Goal: Task Accomplishment & Management: Manage account settings

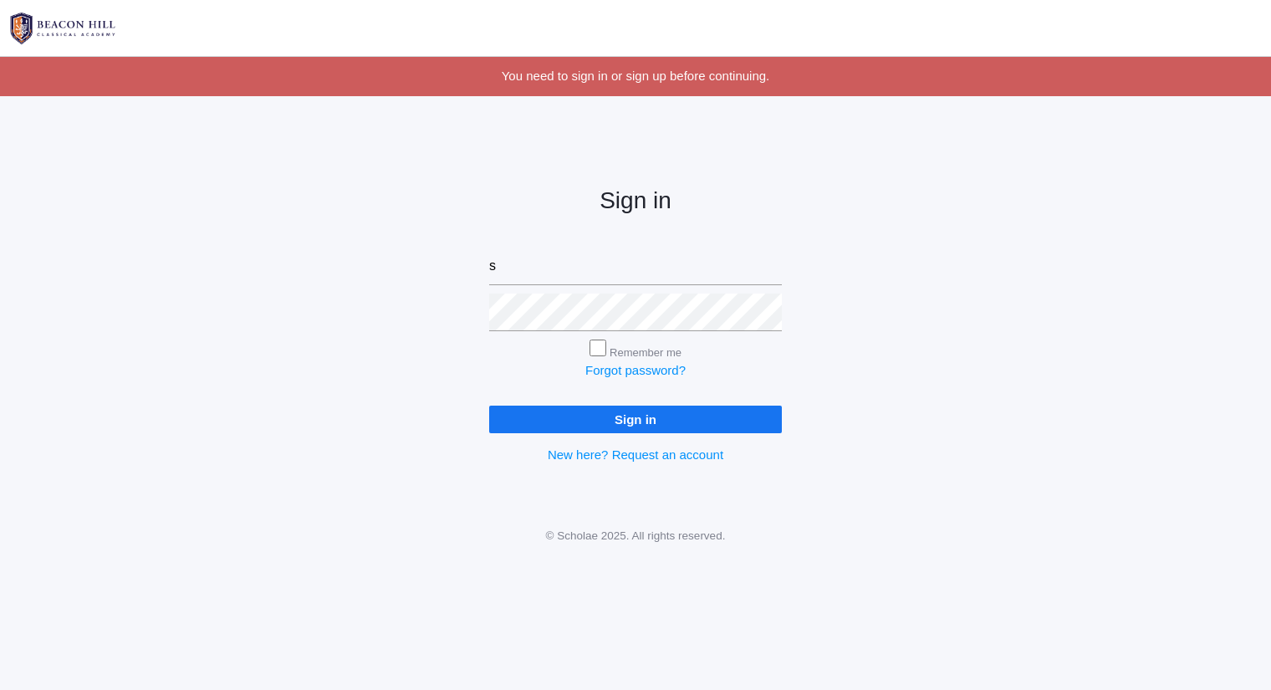
type input "sarah@beaconhillclassical.org"
click at [489, 405] on input "Sign in" at bounding box center [635, 419] width 293 height 28
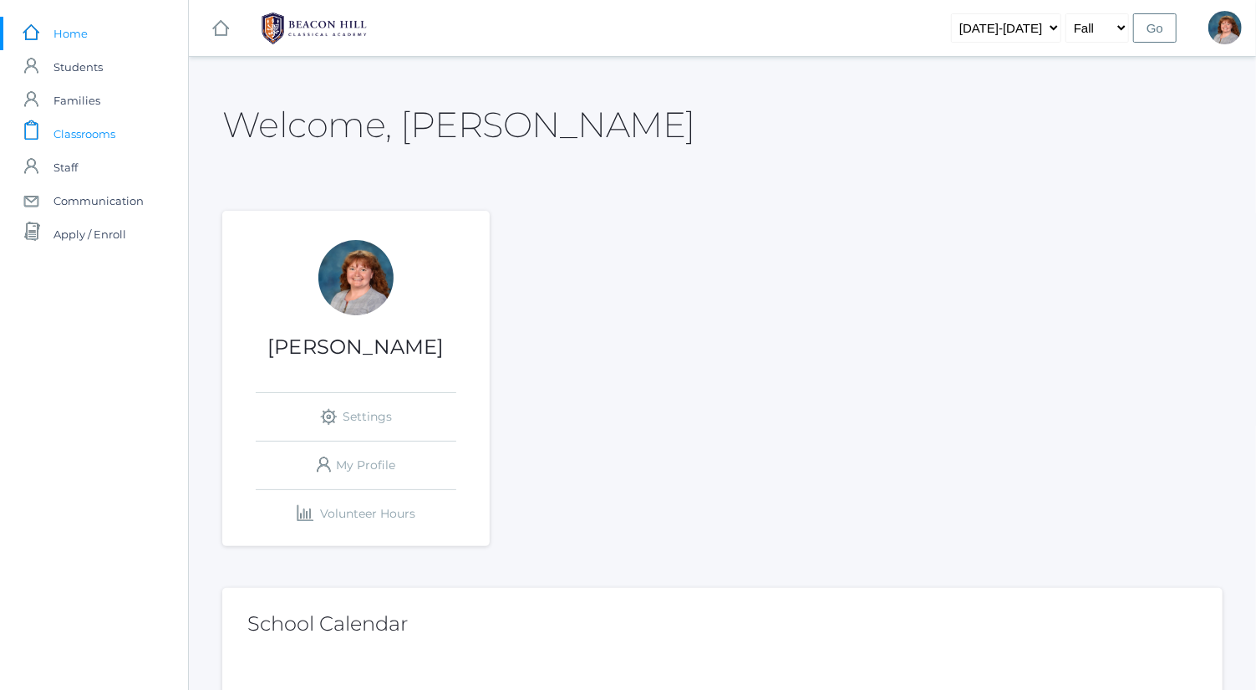
click at [131, 137] on link "icons/clipboard/plain Created with Sketch. Classrooms" at bounding box center [94, 133] width 188 height 33
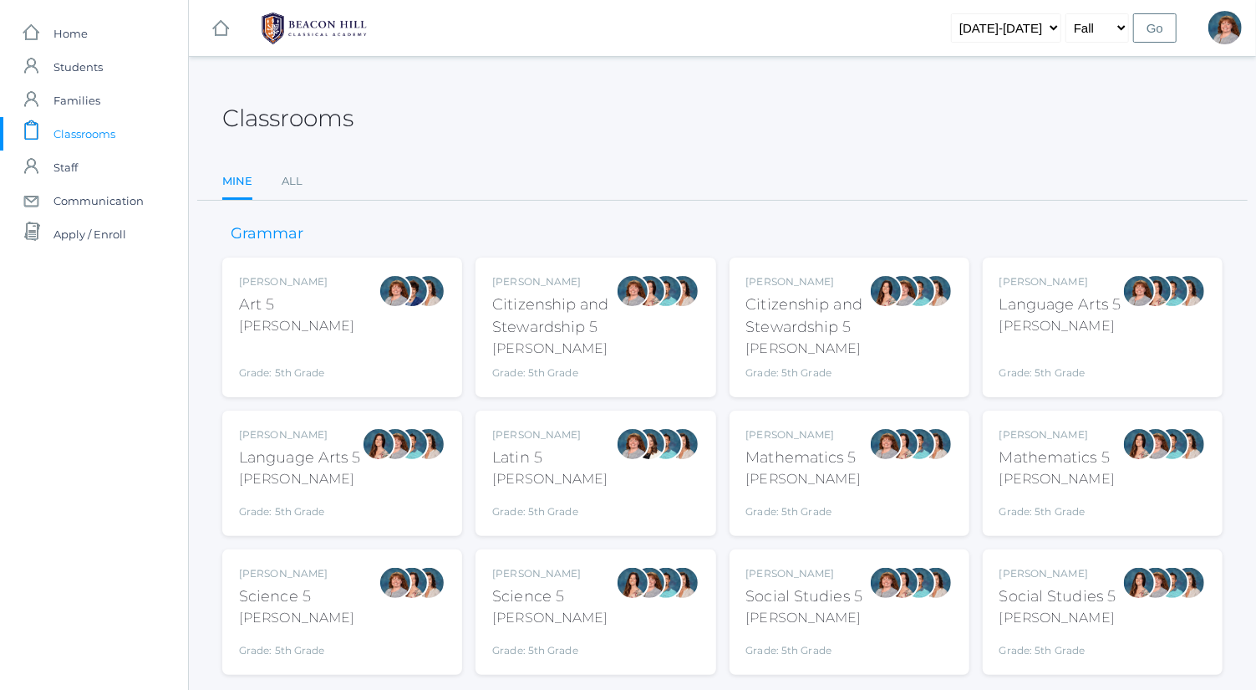
scroll to position [43, 0]
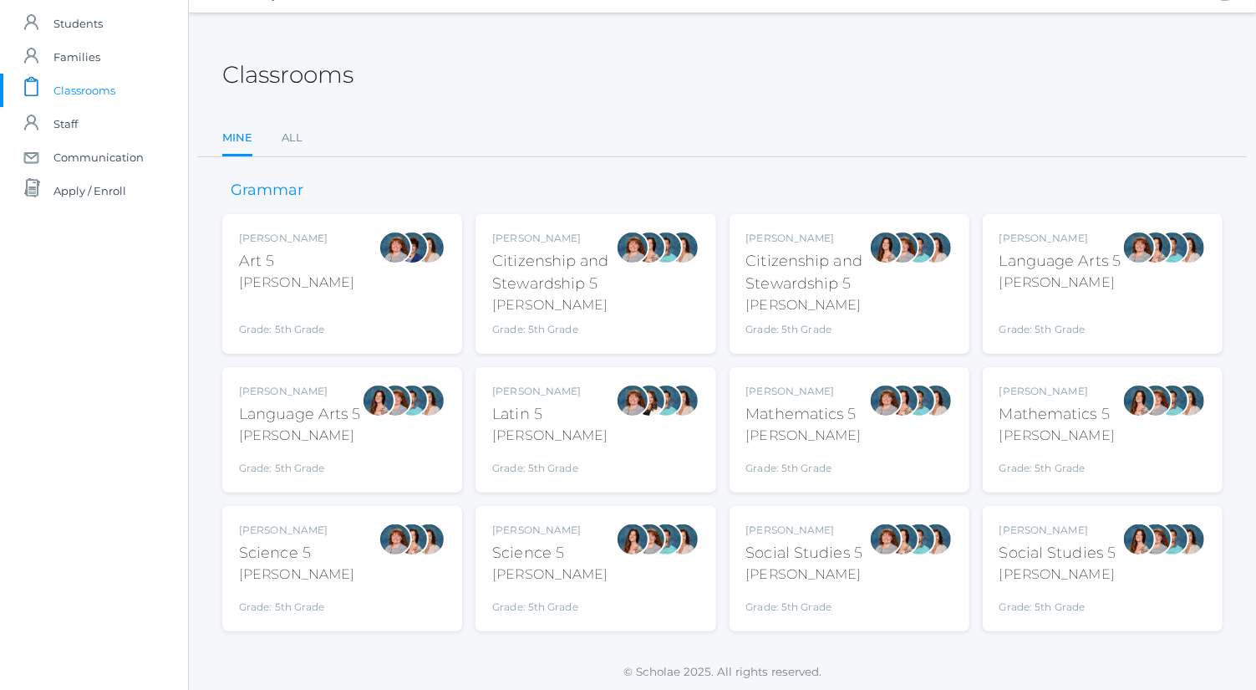
click at [846, 423] on div "Mathematics 5" at bounding box center [804, 414] width 115 height 23
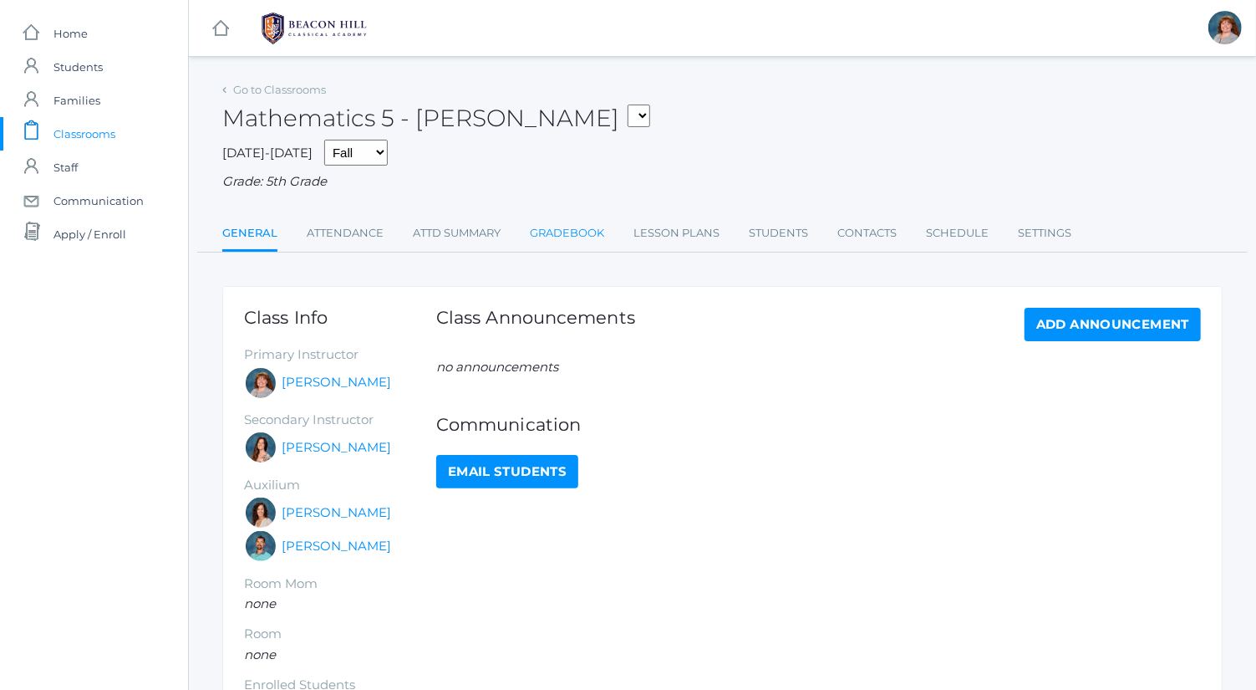
click at [586, 219] on link "Gradebook" at bounding box center [567, 233] width 74 height 33
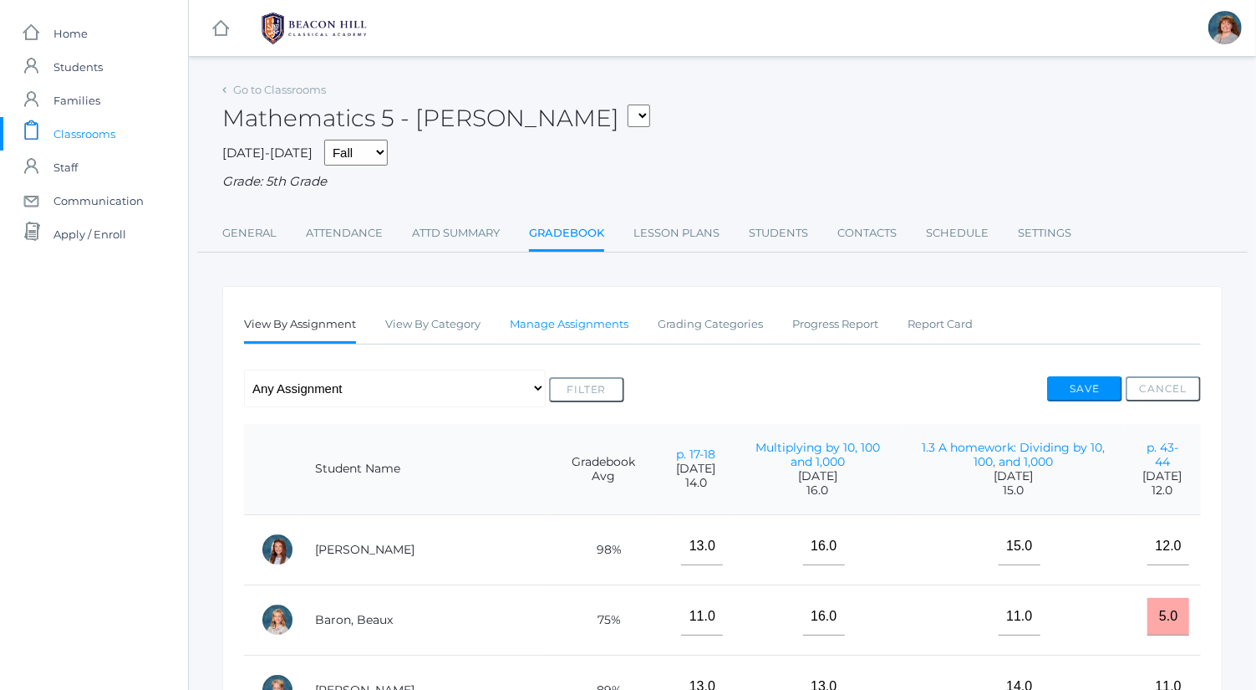
click at [586, 329] on link "Manage Assignments" at bounding box center [569, 324] width 119 height 33
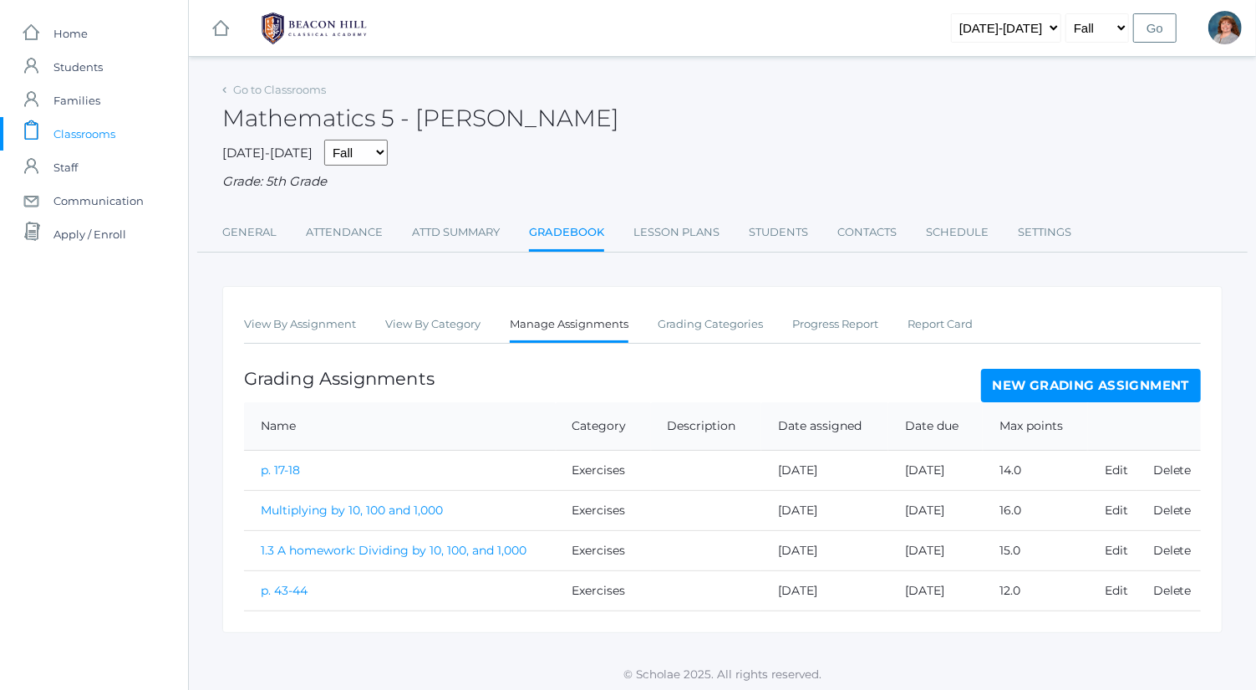
click at [1078, 372] on link "New Grading Assignment" at bounding box center [1091, 385] width 220 height 33
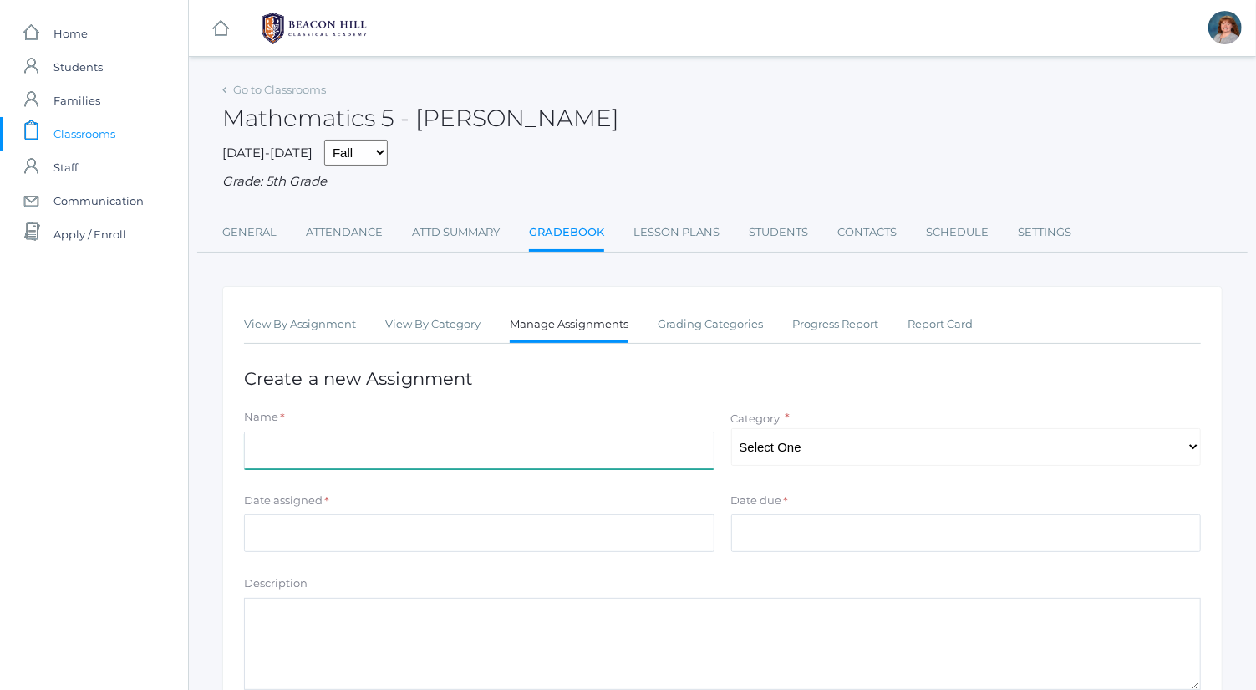
click at [507, 441] on input "Name" at bounding box center [479, 450] width 471 height 38
type input "Chapter 1 Quiz"
click at [805, 453] on select "Select One Exercises Tests and Quizzes Participation" at bounding box center [966, 447] width 471 height 38
select select "1039"
click at [731, 428] on select "Select One Exercises Tests and Quizzes Participation" at bounding box center [966, 447] width 471 height 38
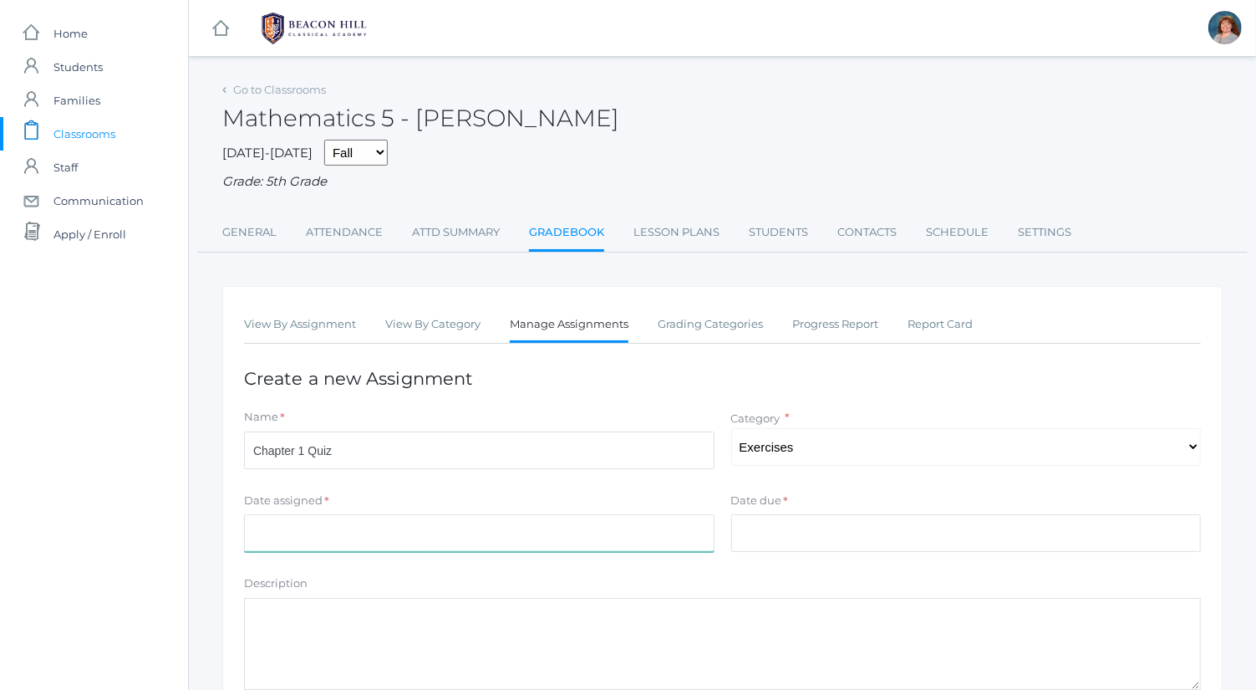
click at [604, 522] on input "Date assigned" at bounding box center [479, 533] width 471 height 38
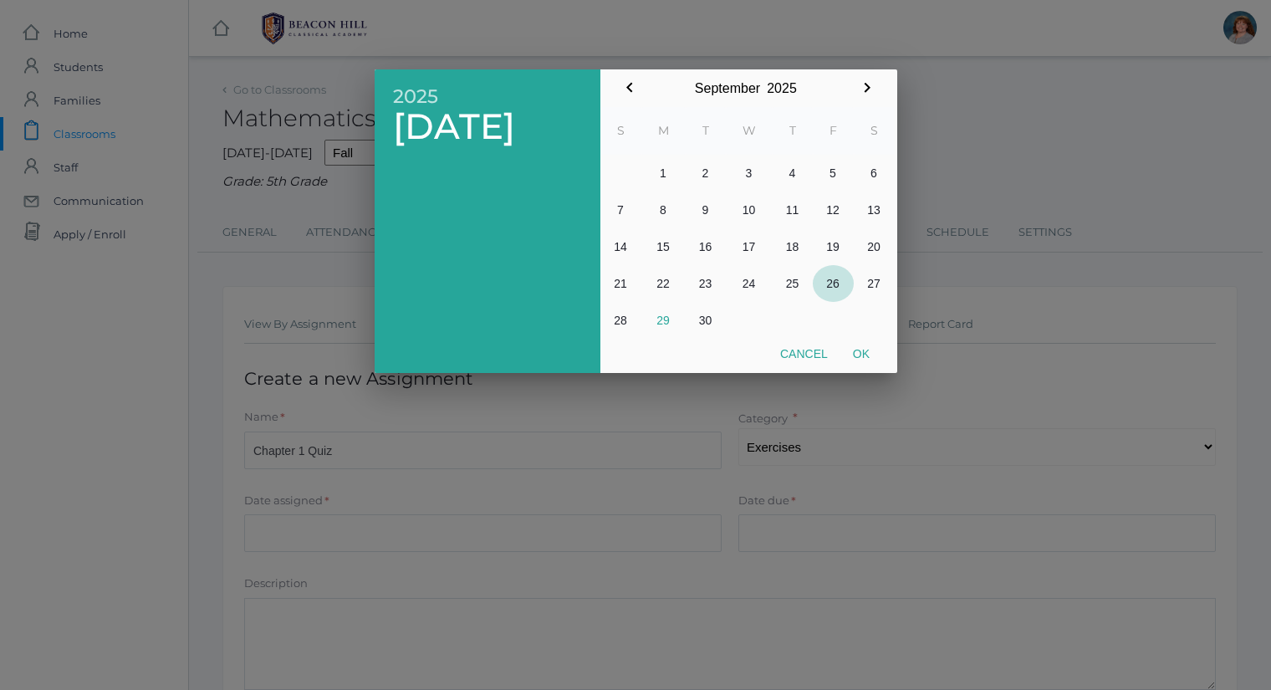
click at [836, 281] on button "26" at bounding box center [833, 283] width 41 height 37
click at [859, 354] on button "Ok" at bounding box center [861, 354] width 42 height 30
type input "2025-09-26"
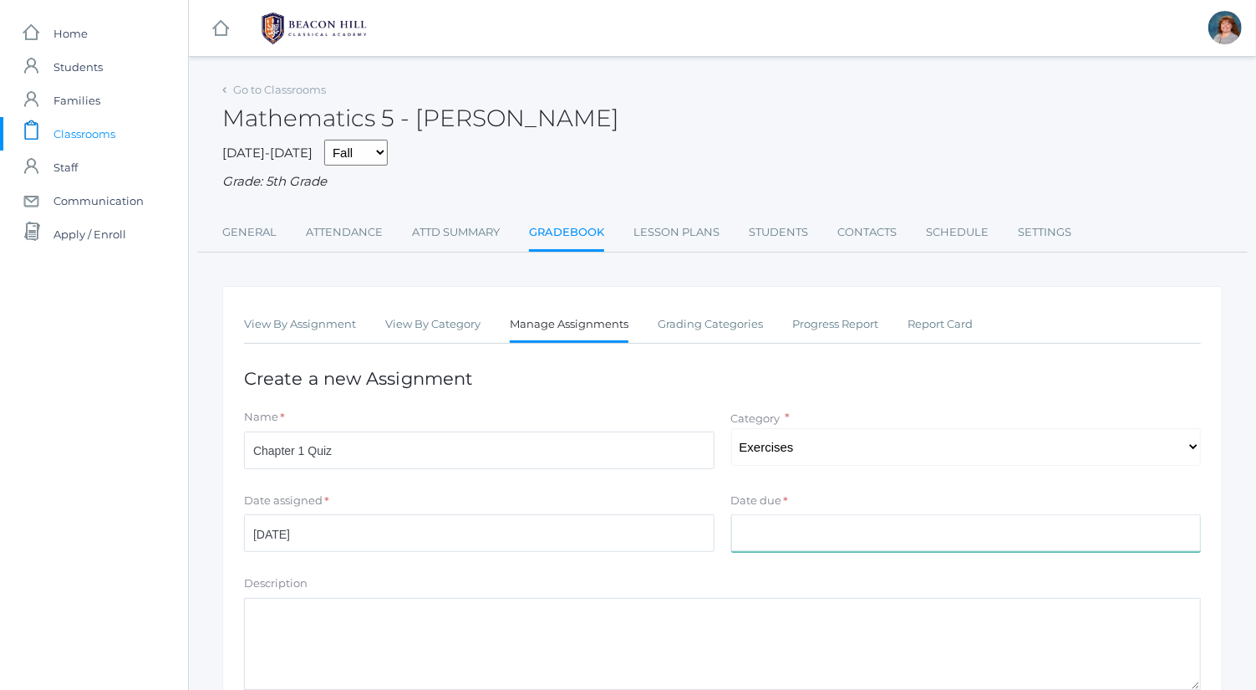
click at [857, 524] on input "Date due" at bounding box center [966, 533] width 471 height 38
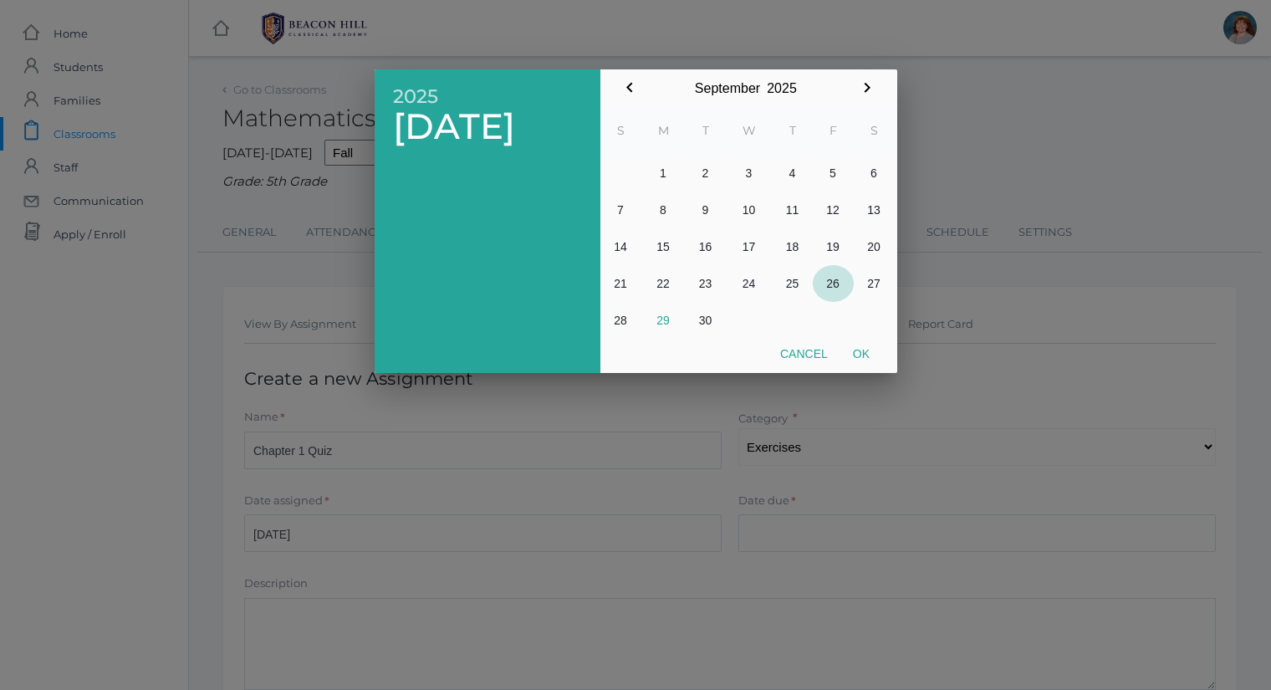
click at [840, 283] on button "26" at bounding box center [833, 283] width 41 height 37
click at [859, 355] on button "Ok" at bounding box center [861, 354] width 42 height 30
type input "2025-09-26"
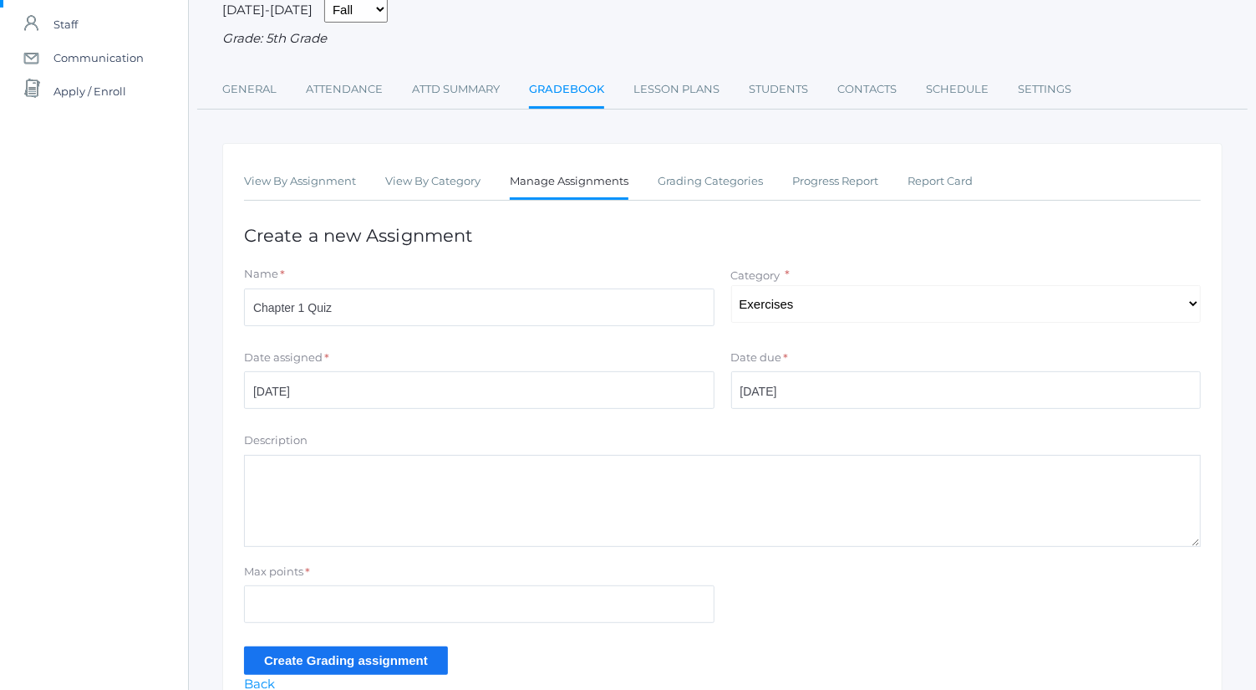
scroll to position [155, 0]
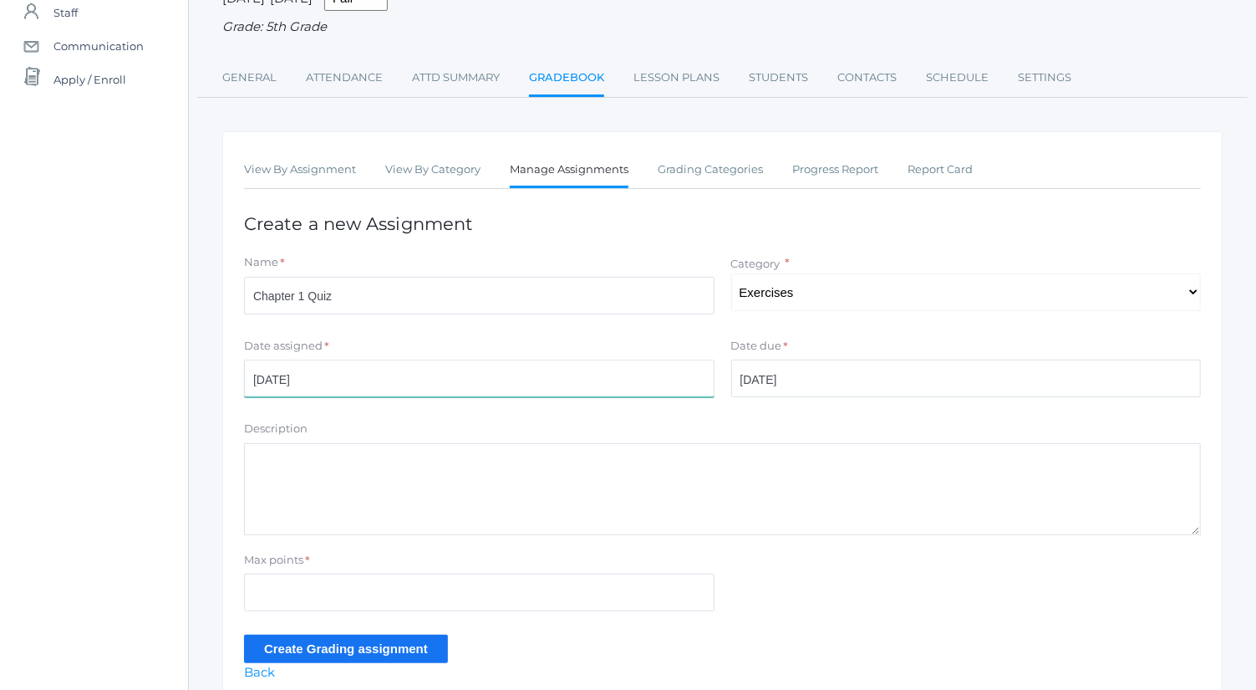
click at [654, 381] on input "2025-09-26" at bounding box center [479, 378] width 471 height 38
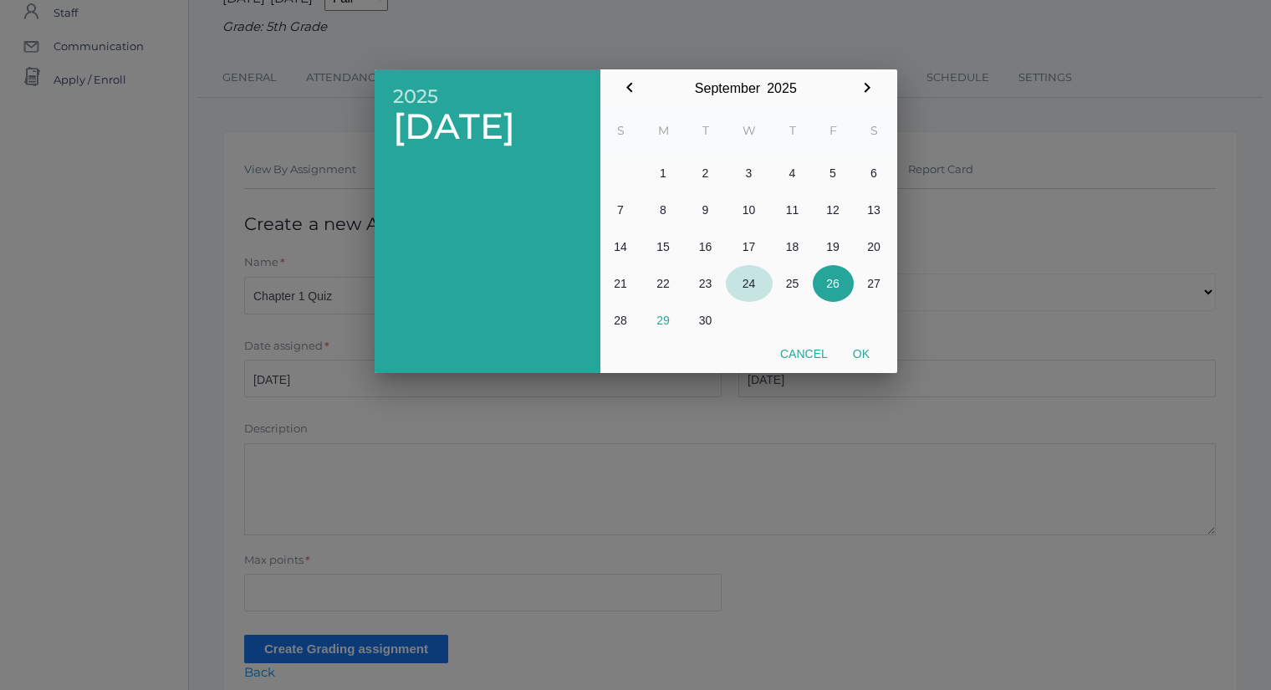
click at [749, 283] on button "24" at bounding box center [749, 283] width 47 height 37
click at [850, 349] on button "Ok" at bounding box center [861, 354] width 42 height 30
type input "[DATE]"
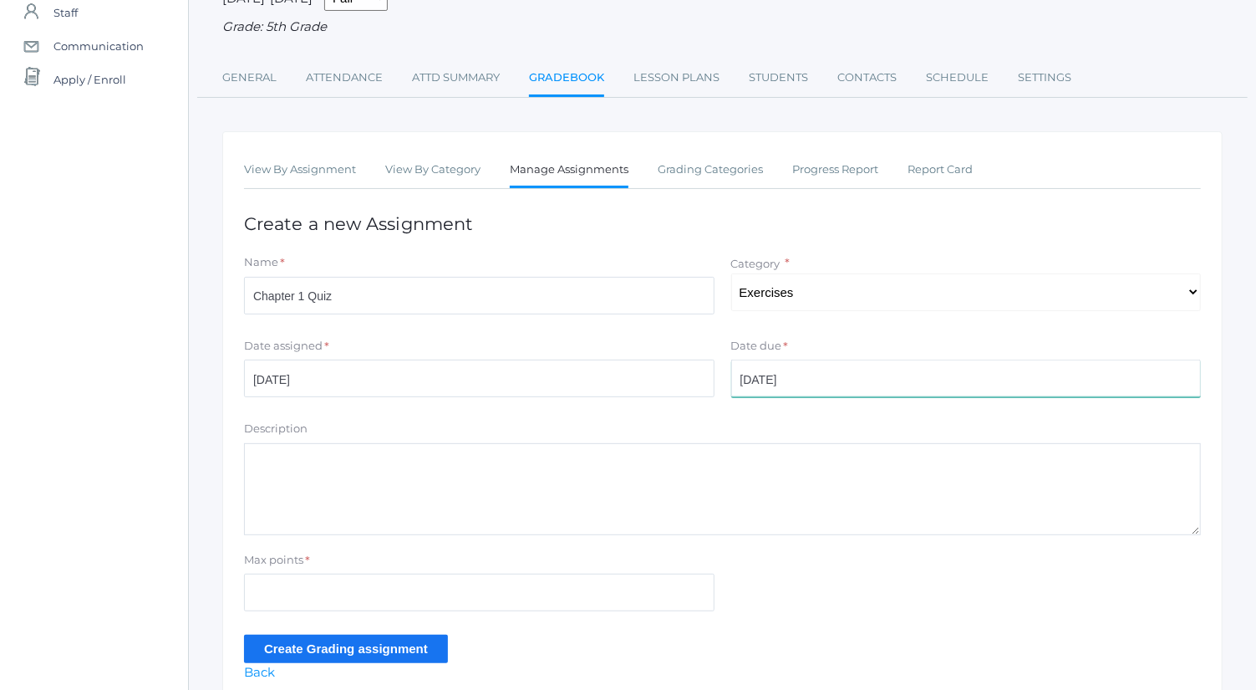
click at [858, 385] on input "2025-09-26" at bounding box center [966, 378] width 471 height 38
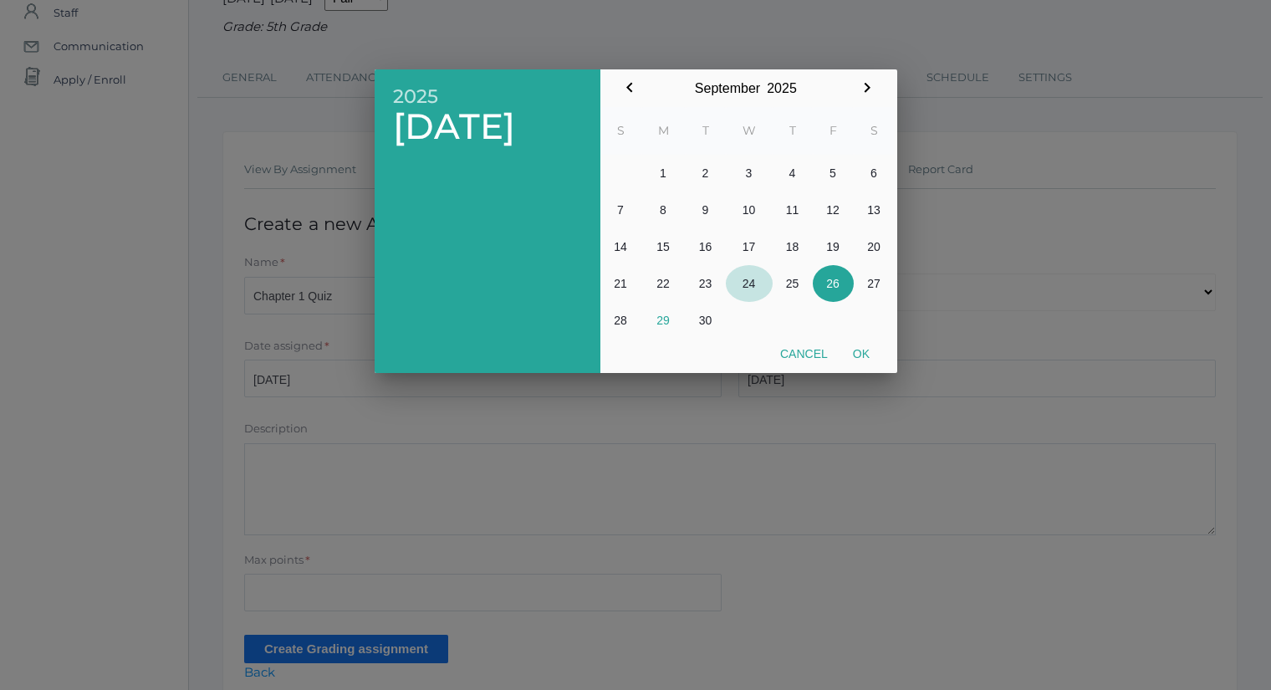
click at [758, 287] on button "24" at bounding box center [749, 283] width 47 height 37
click at [863, 358] on button "Ok" at bounding box center [861, 354] width 42 height 30
type input "[DATE]"
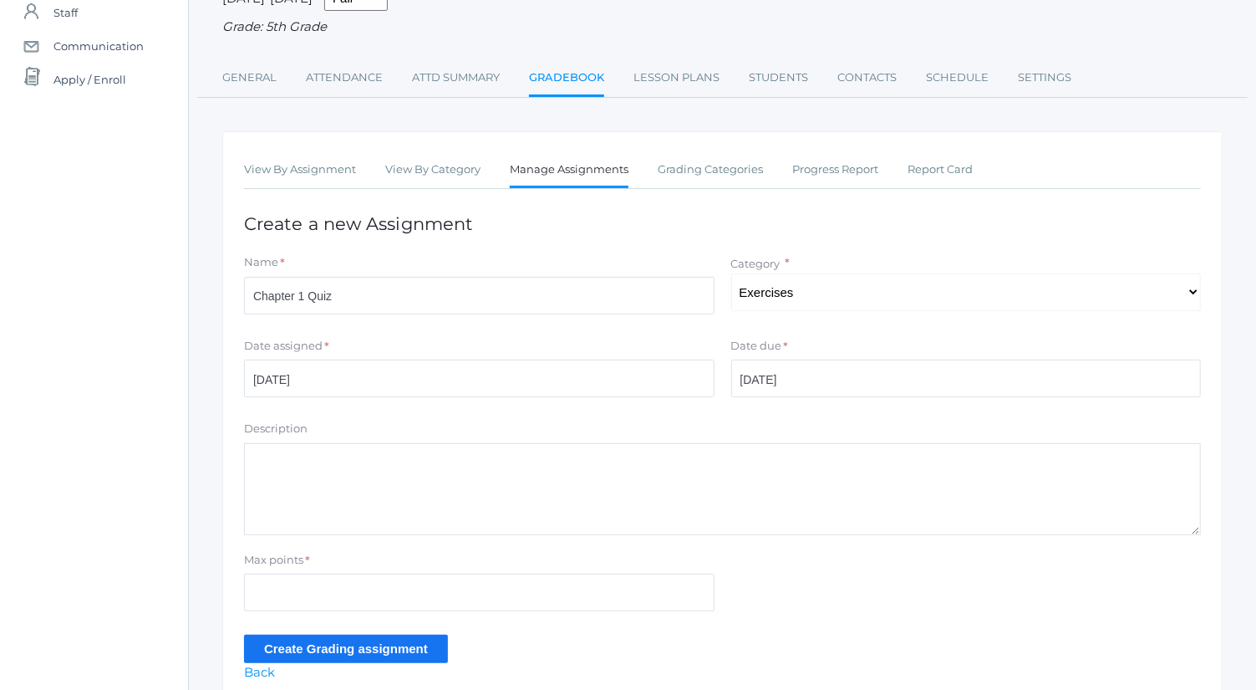
scroll to position [188, 0]
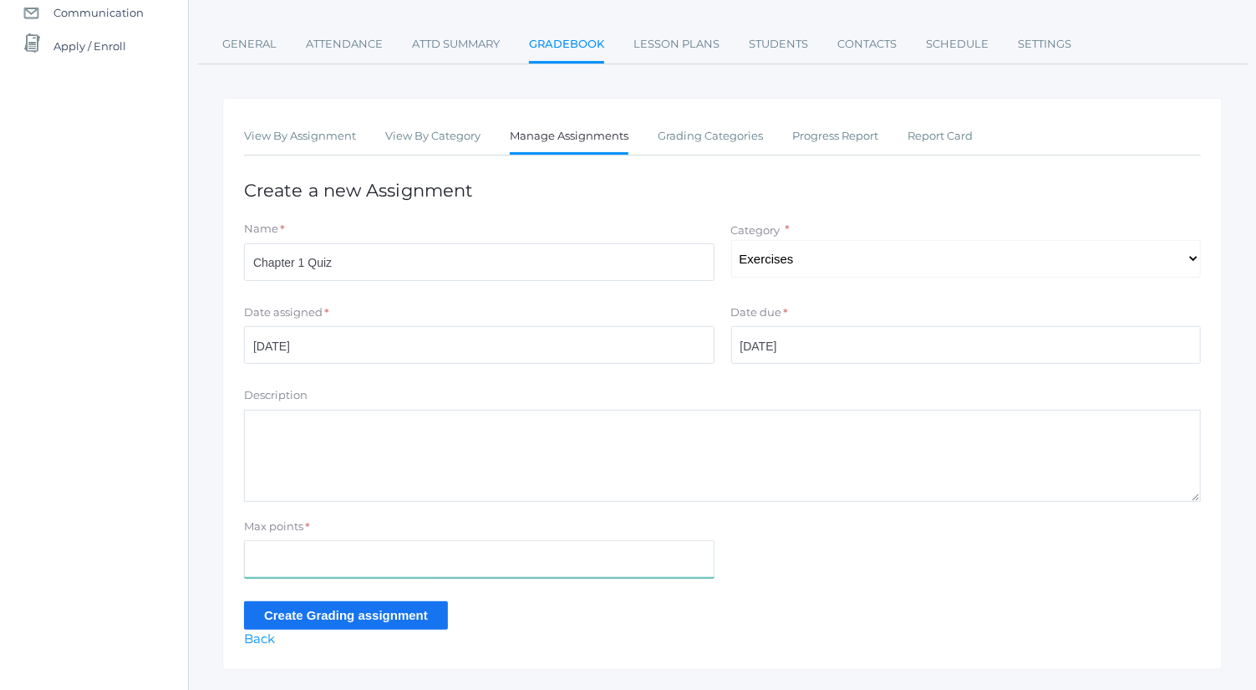
click at [499, 552] on input "Max points" at bounding box center [479, 559] width 471 height 38
type input "10"
click at [309, 614] on input "Create Grading assignment" at bounding box center [346, 615] width 204 height 28
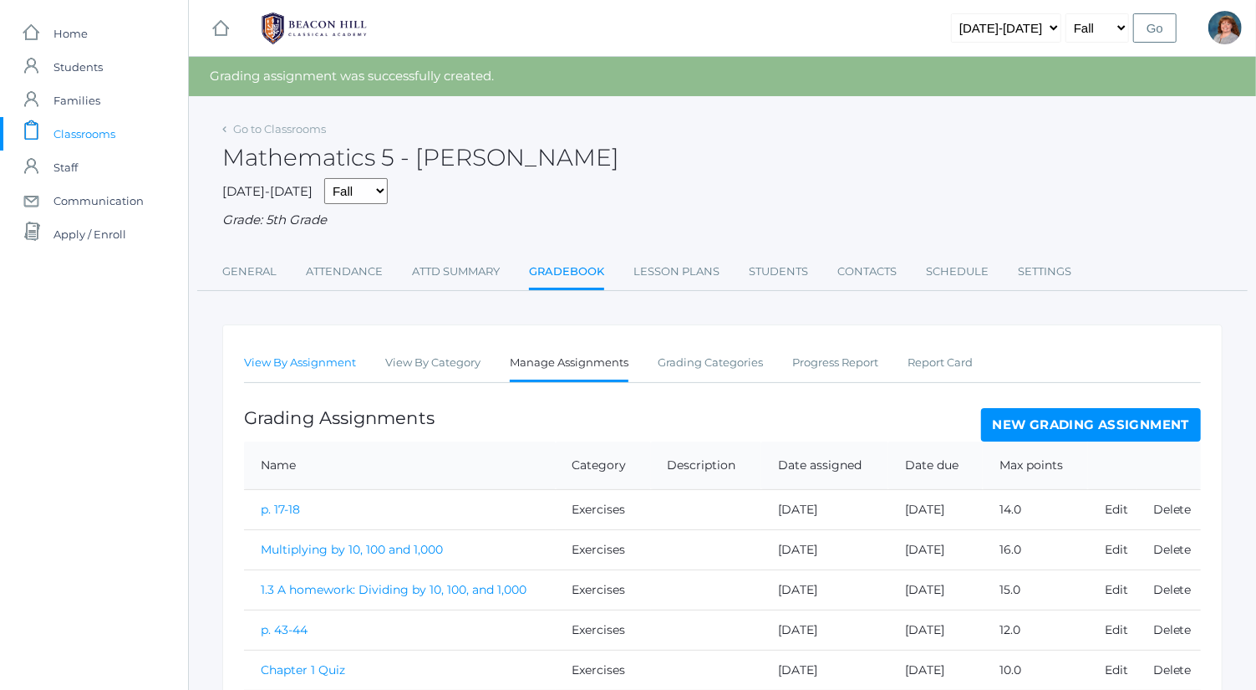
click at [325, 368] on link "View By Assignment" at bounding box center [300, 362] width 112 height 33
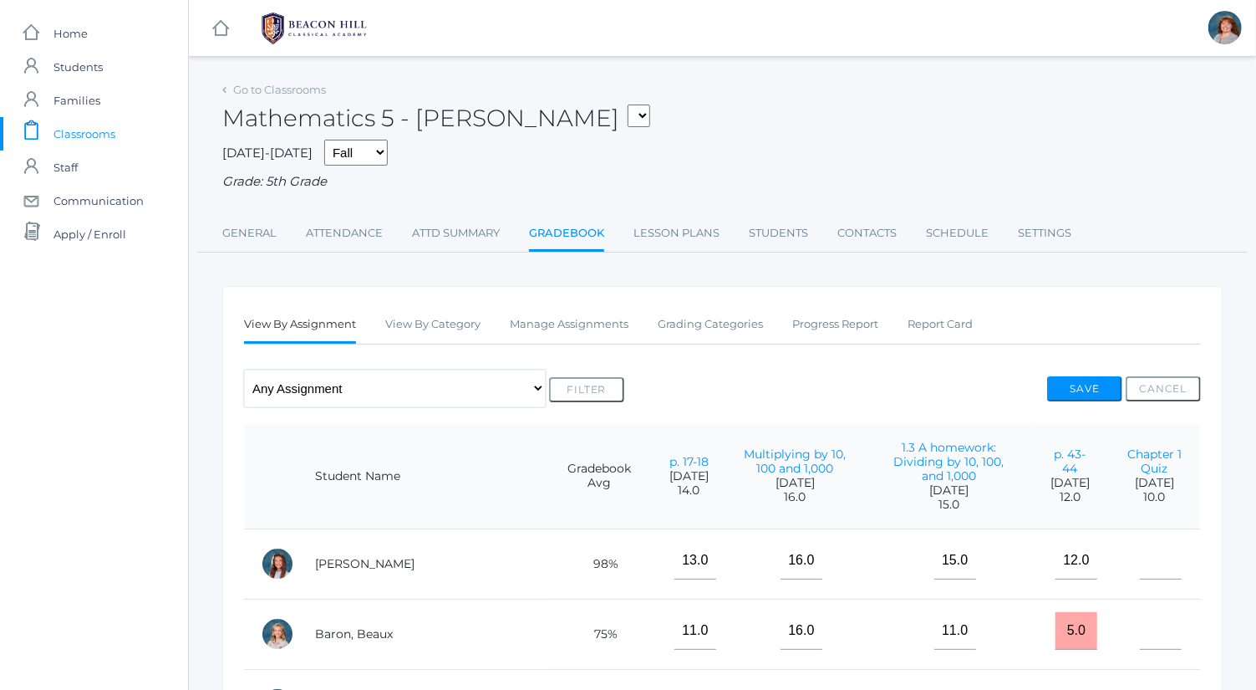
click at [349, 391] on select "Any Assignment Category: Exercises - p. 17-18 - Multiplying by 10, 100 and 1,00…" at bounding box center [395, 388] width 302 height 38
select select "10111"
click at [244, 369] on select "Any Assignment Category: Exercises - p. 17-18 - Multiplying by 10, 100 and 1,00…" at bounding box center [395, 388] width 302 height 38
click at [552, 329] on link "Manage Assignments" at bounding box center [569, 324] width 119 height 33
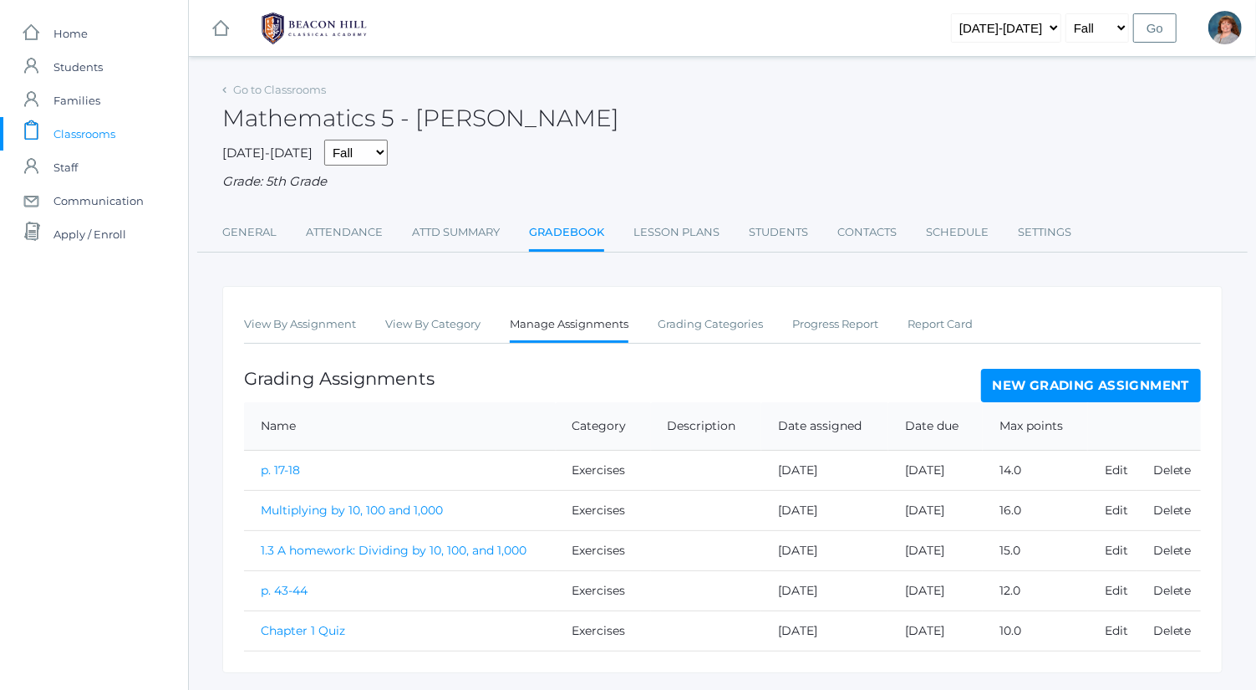
scroll to position [40, 0]
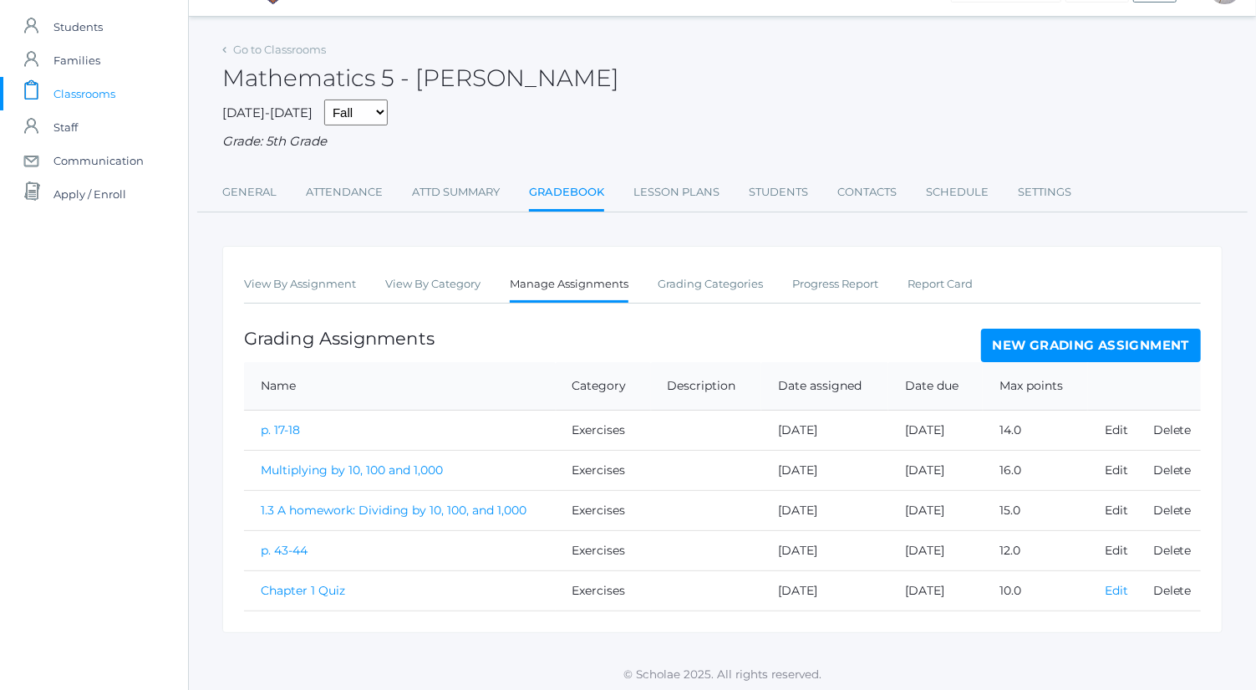
click at [1119, 586] on link "Edit" at bounding box center [1116, 590] width 23 height 15
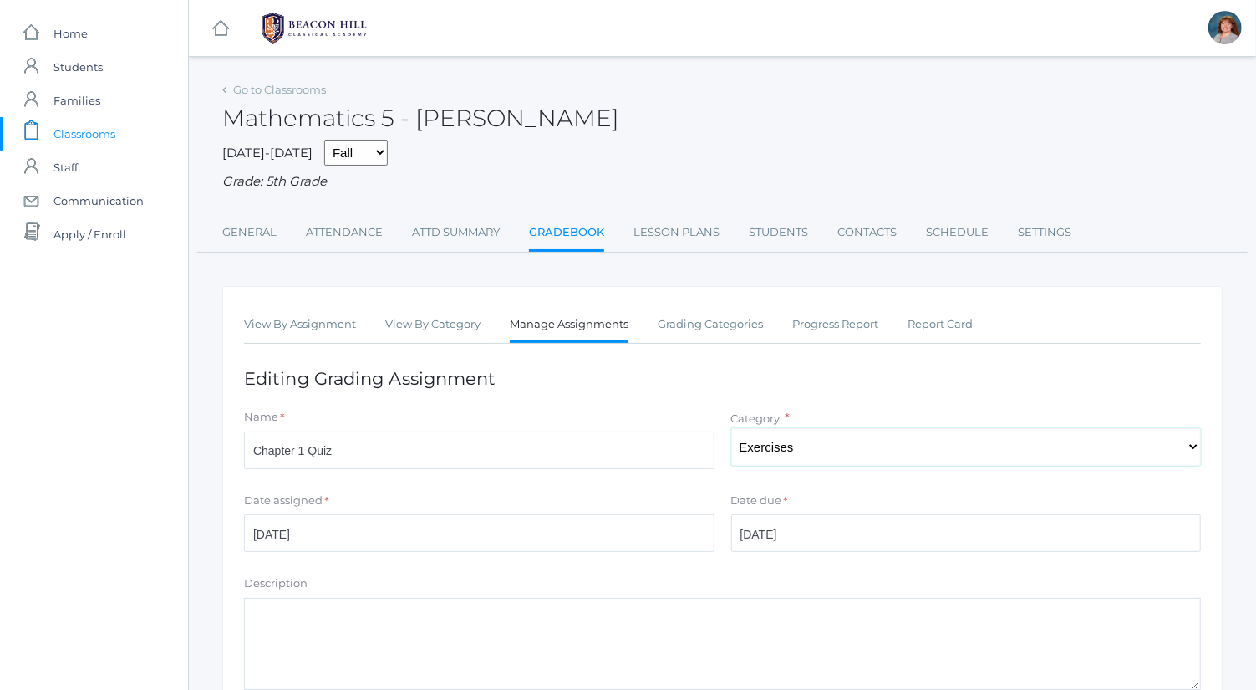
click at [915, 442] on select "Select One Exercises Tests and Quizzes Participation" at bounding box center [966, 447] width 471 height 38
select select "1038"
click at [731, 428] on select "Select One Exercises Tests and Quizzes Participation" at bounding box center [966, 447] width 471 height 38
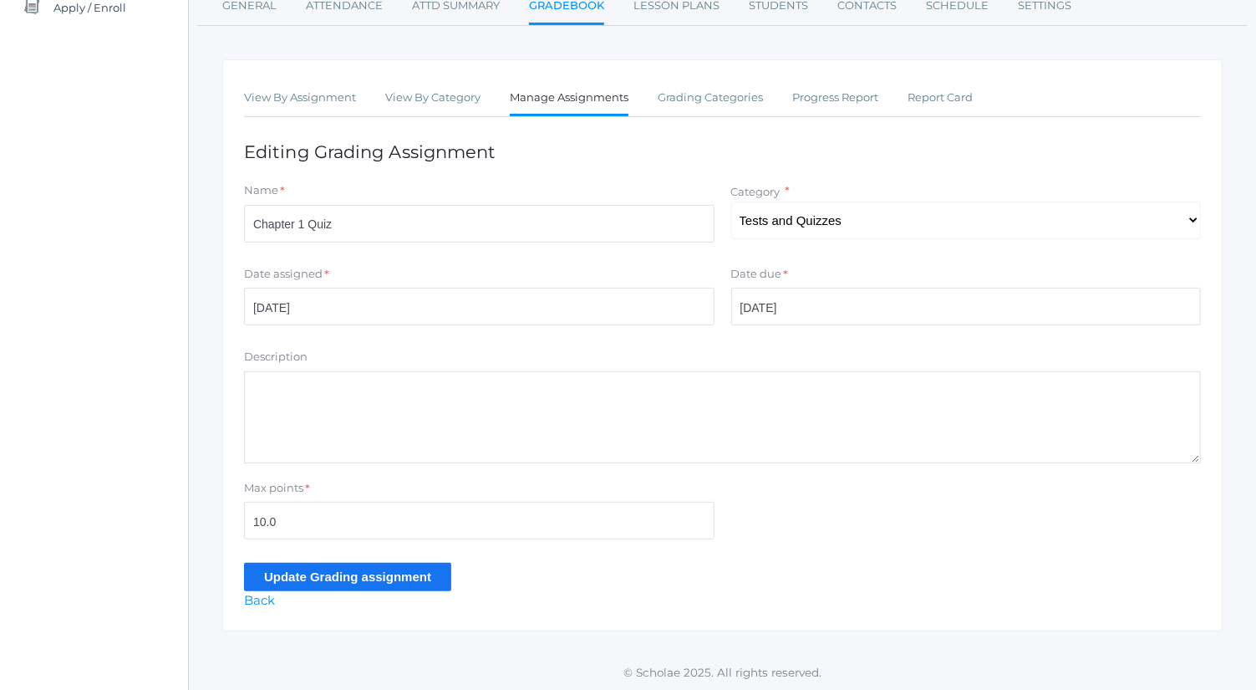
click at [413, 573] on input "Update Grading assignment" at bounding box center [347, 577] width 207 height 28
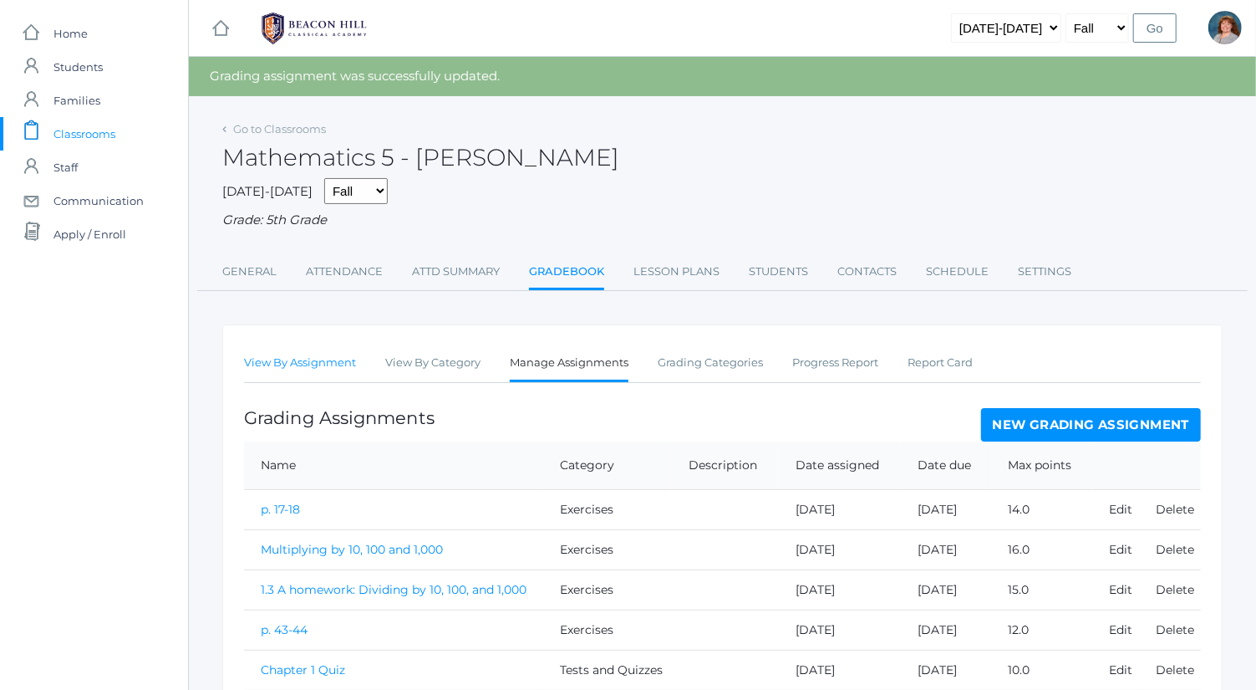
click at [340, 364] on link "View By Assignment" at bounding box center [300, 362] width 112 height 33
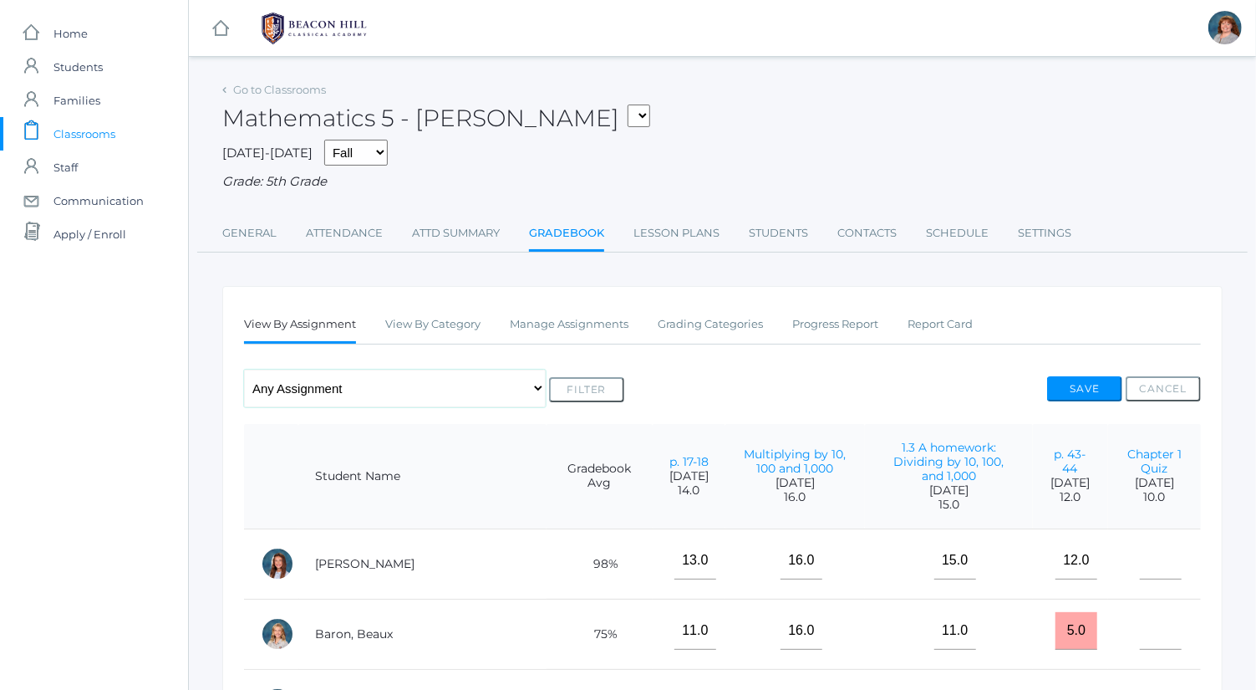
click at [360, 393] on select "Any Assignment Category: Exercises - p. 17-18 - Multiplying by 10, 100 and 1,00…" at bounding box center [395, 388] width 302 height 38
select select "10111"
click at [244, 369] on select "Any Assignment Category: Exercises - p. 17-18 - Multiplying by 10, 100 and 1,00…" at bounding box center [395, 388] width 302 height 38
click at [603, 380] on button "Filter" at bounding box center [586, 389] width 75 height 25
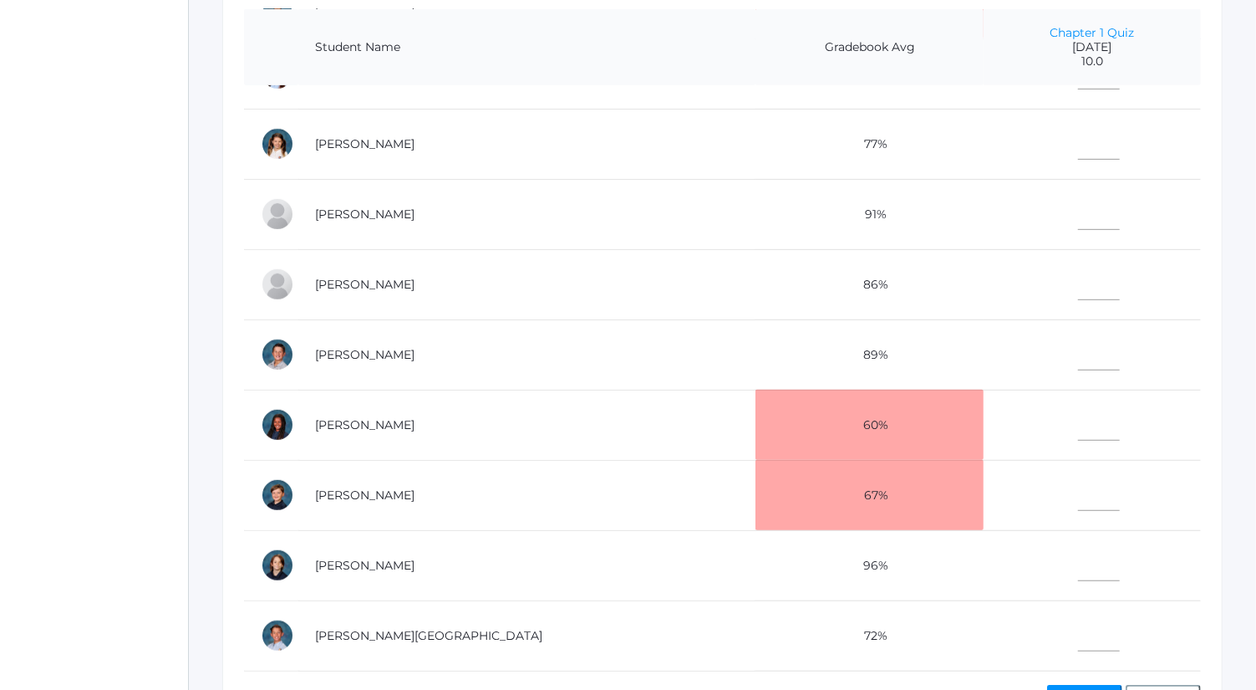
scroll to position [609, 0]
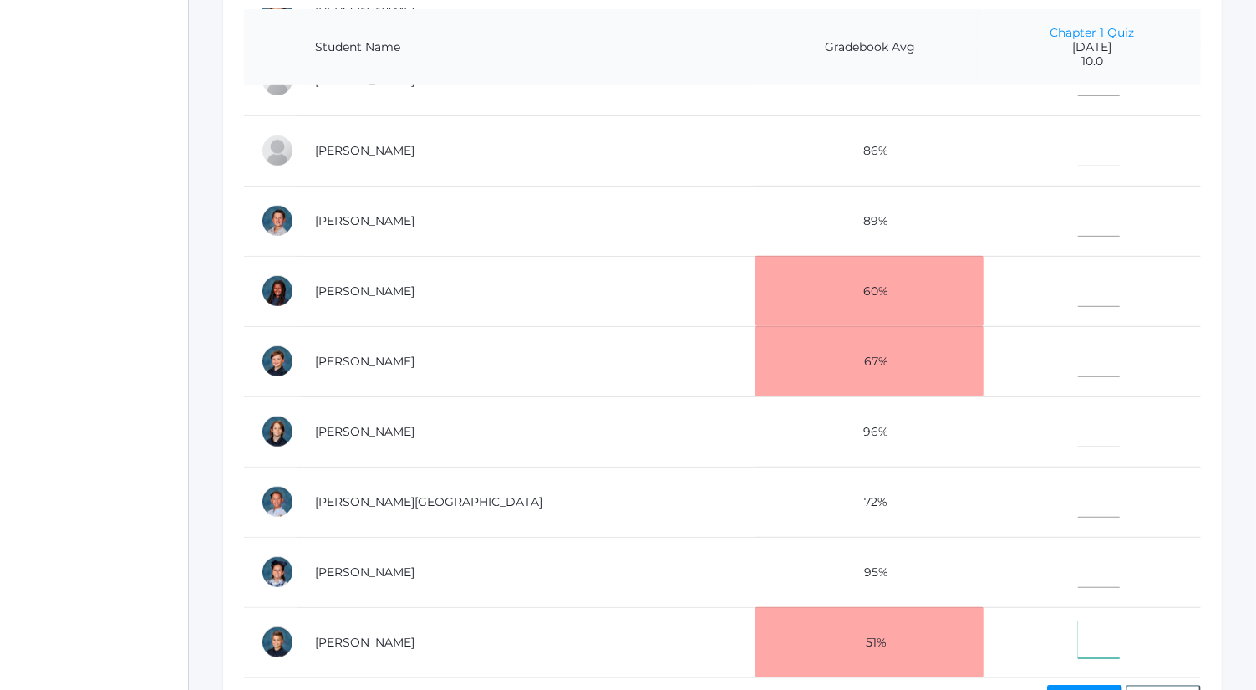
click at [1078, 620] on input"] "text" at bounding box center [1099, 639] width 42 height 38
type input"] "0"
click at [1082, 138] on input"] "text" at bounding box center [1099, 148] width 42 height 38
type input"] "4"
click at [1078, 205] on input"] "text" at bounding box center [1099, 218] width 42 height 38
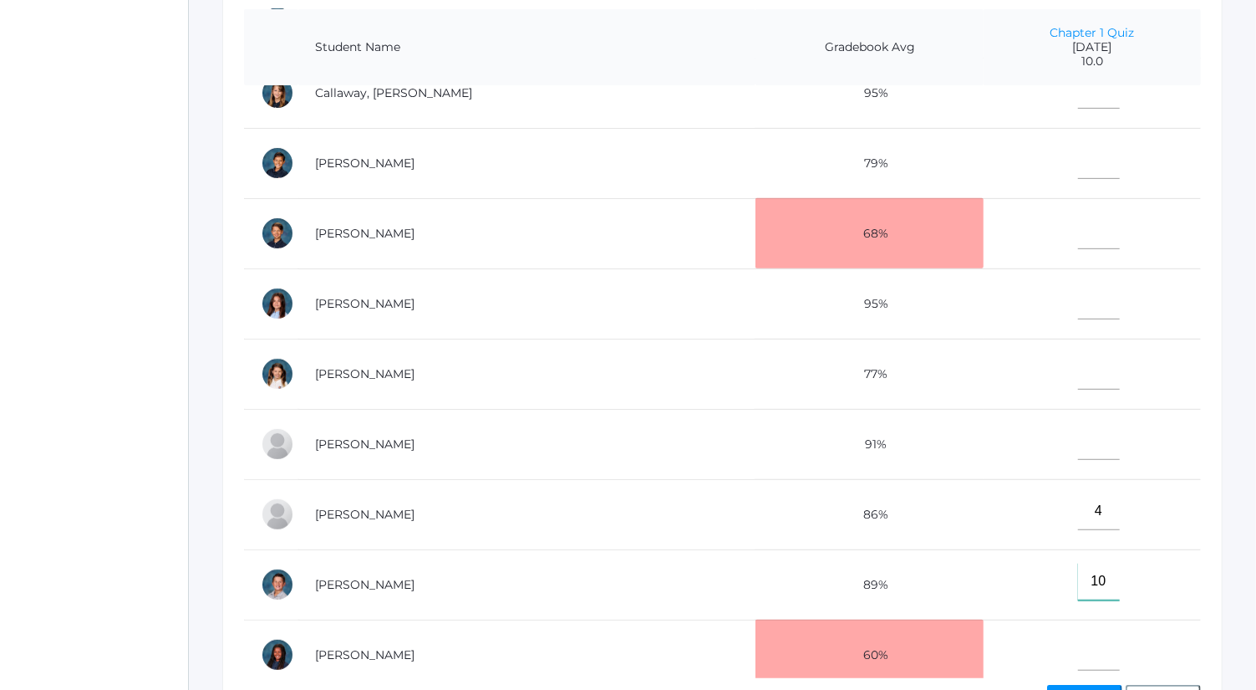
scroll to position [237, 0]
type input"] "10"
click at [1078, 145] on input"] "text" at bounding box center [1099, 162] width 42 height 38
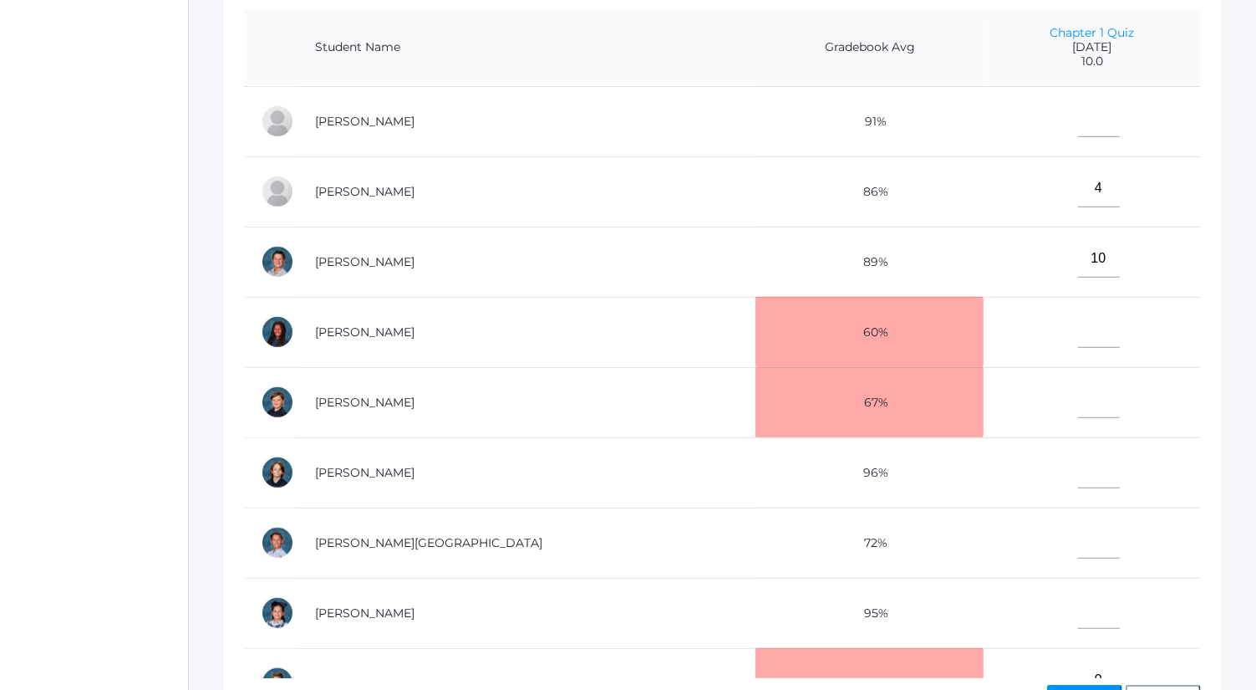
scroll to position [577, 0]
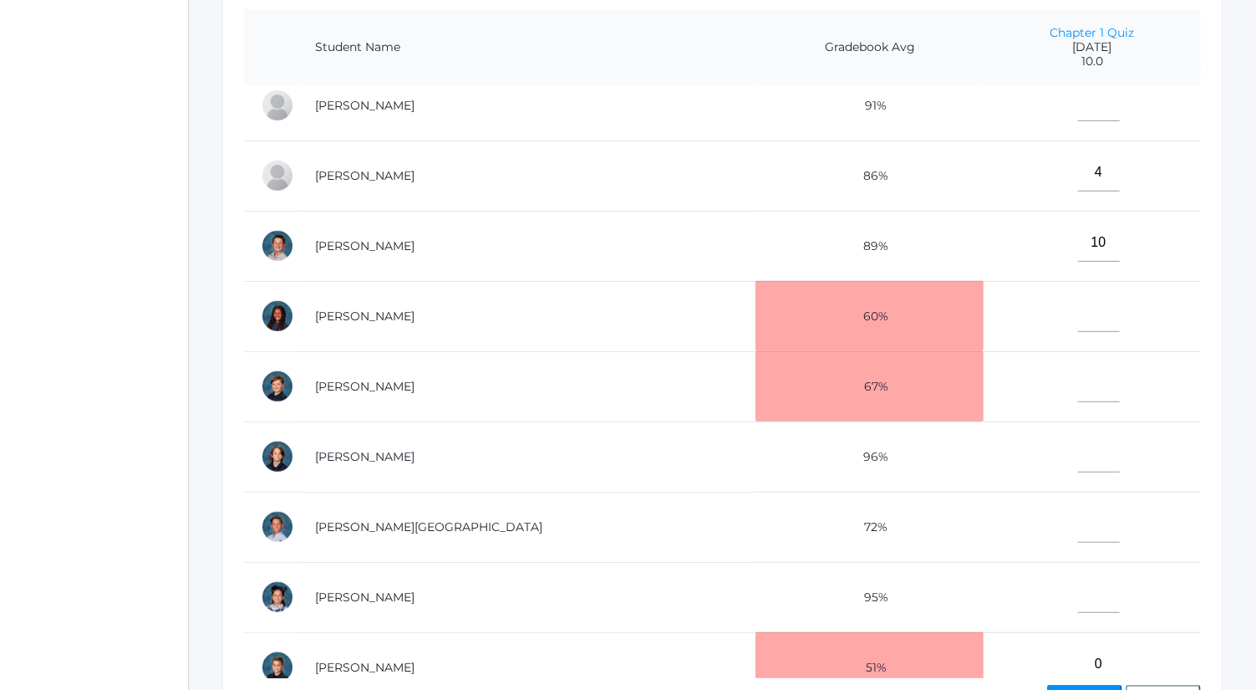
type input"] "10"
click at [1078, 451] on input"] "text" at bounding box center [1099, 454] width 42 height 38
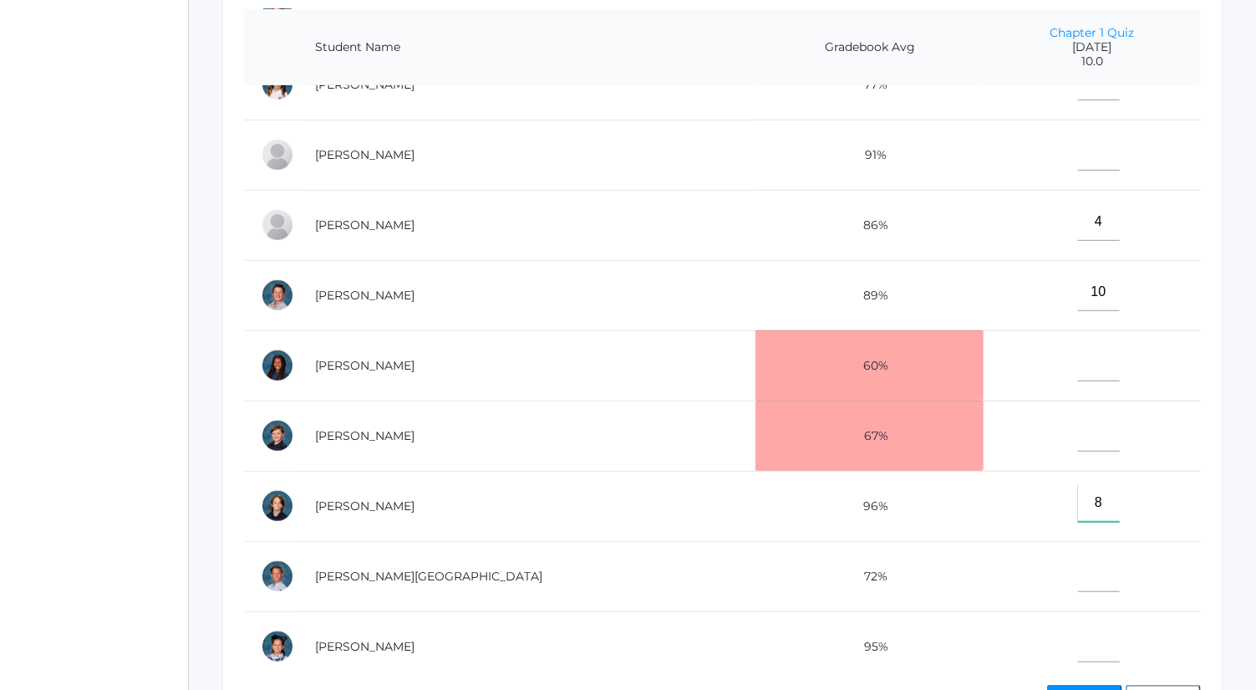
scroll to position [528, 0]
type input"] "8"
click at [1078, 636] on input"] "text" at bounding box center [1099, 643] width 42 height 38
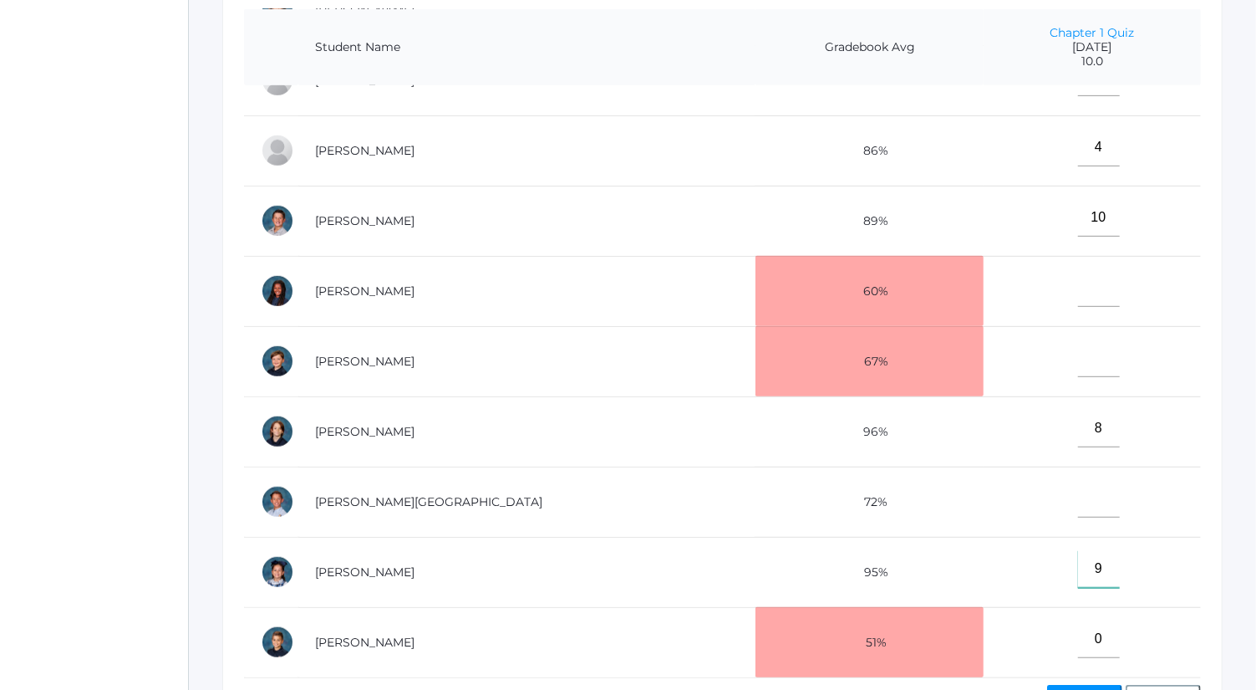
scroll to position [609, 0]
type input"] "9"
click at [1078, 270] on input"] "text" at bounding box center [1099, 288] width 42 height 38
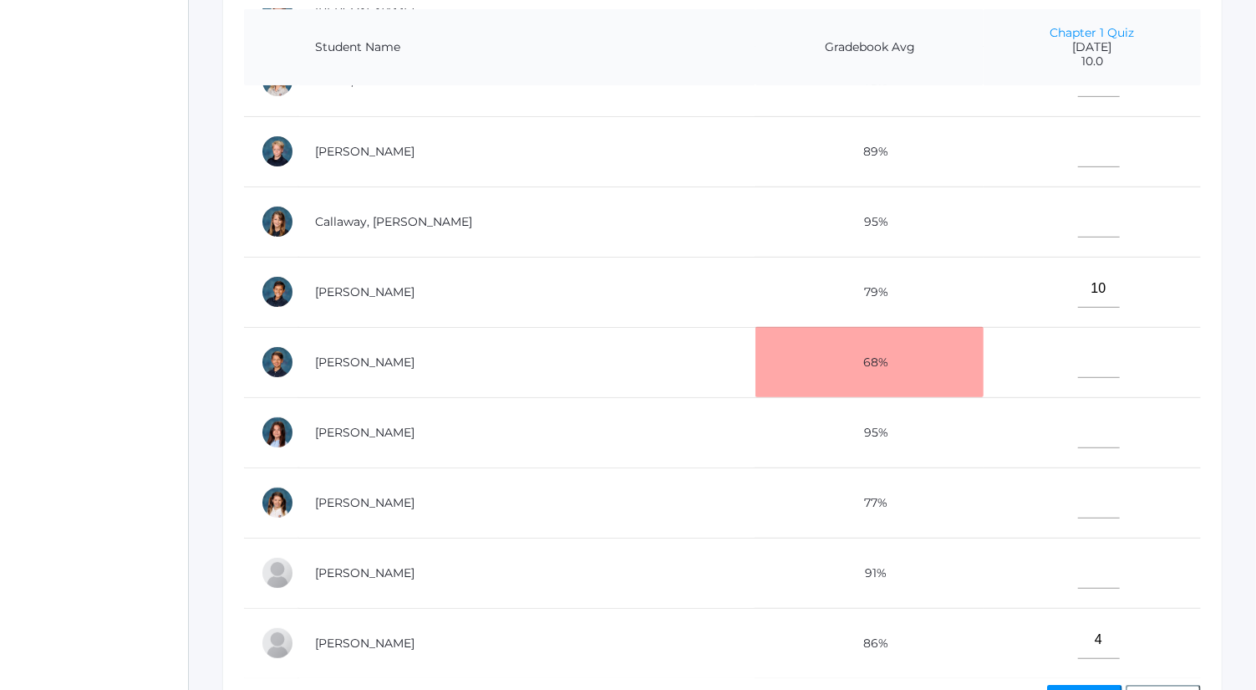
scroll to position [0, 0]
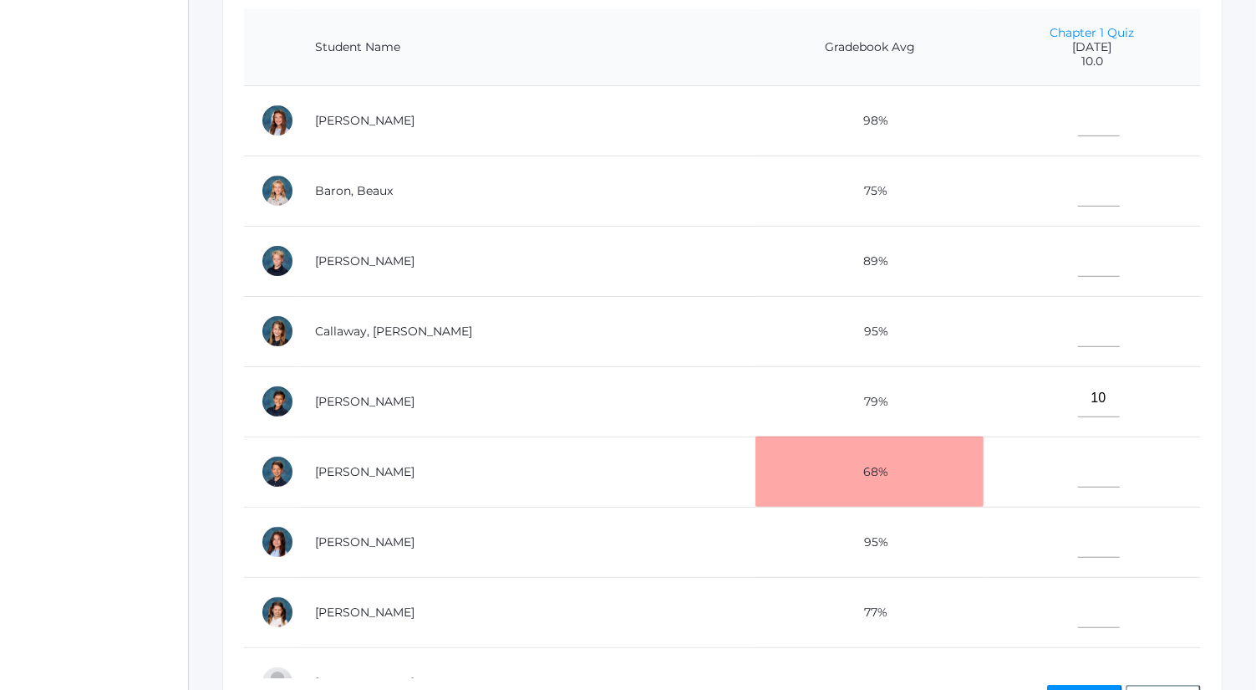
type input"] "4"
click at [1078, 116] on input"] "text" at bounding box center [1099, 118] width 42 height 38
type input"] "8"
click at [1078, 195] on input"] "text" at bounding box center [1099, 188] width 42 height 38
type input"] "5"
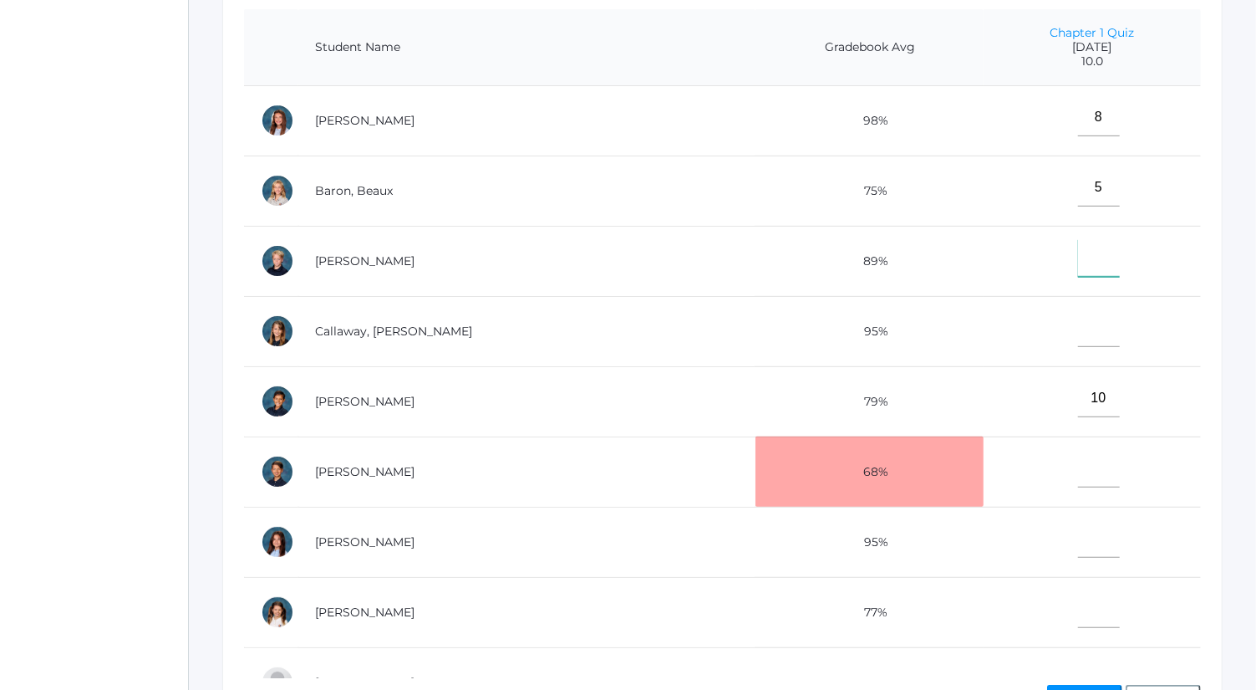
click at [1078, 242] on input"] "text" at bounding box center [1099, 258] width 42 height 38
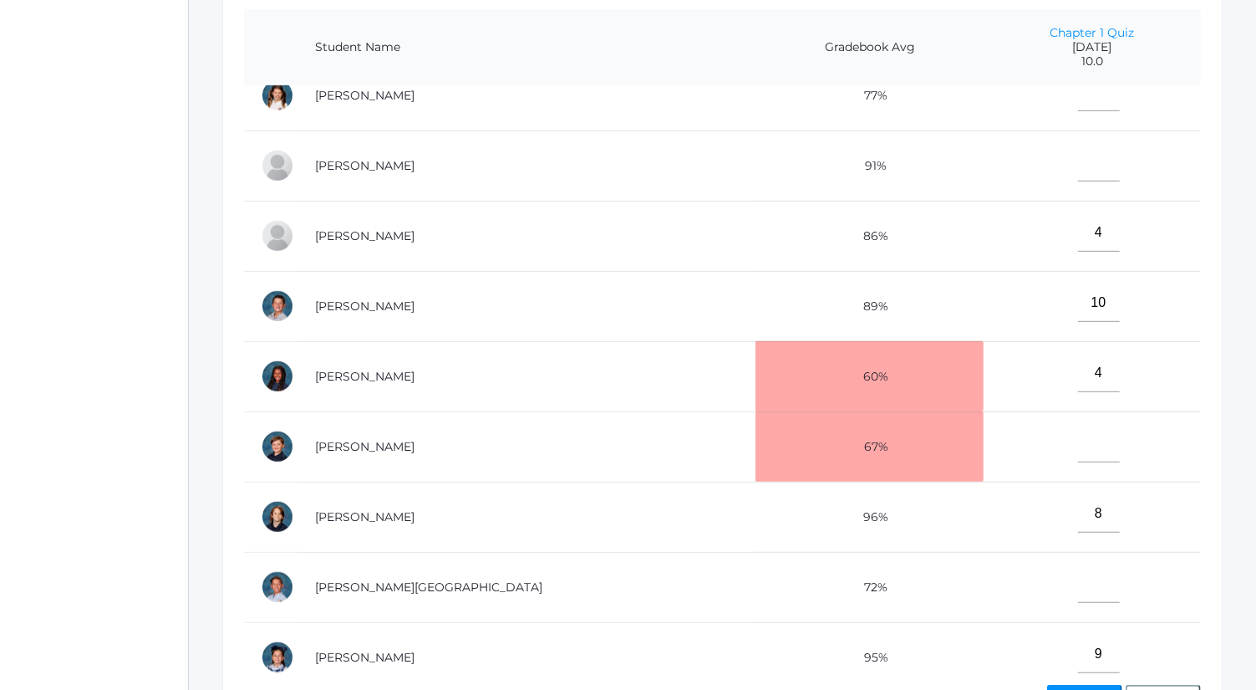
scroll to position [519, 0]
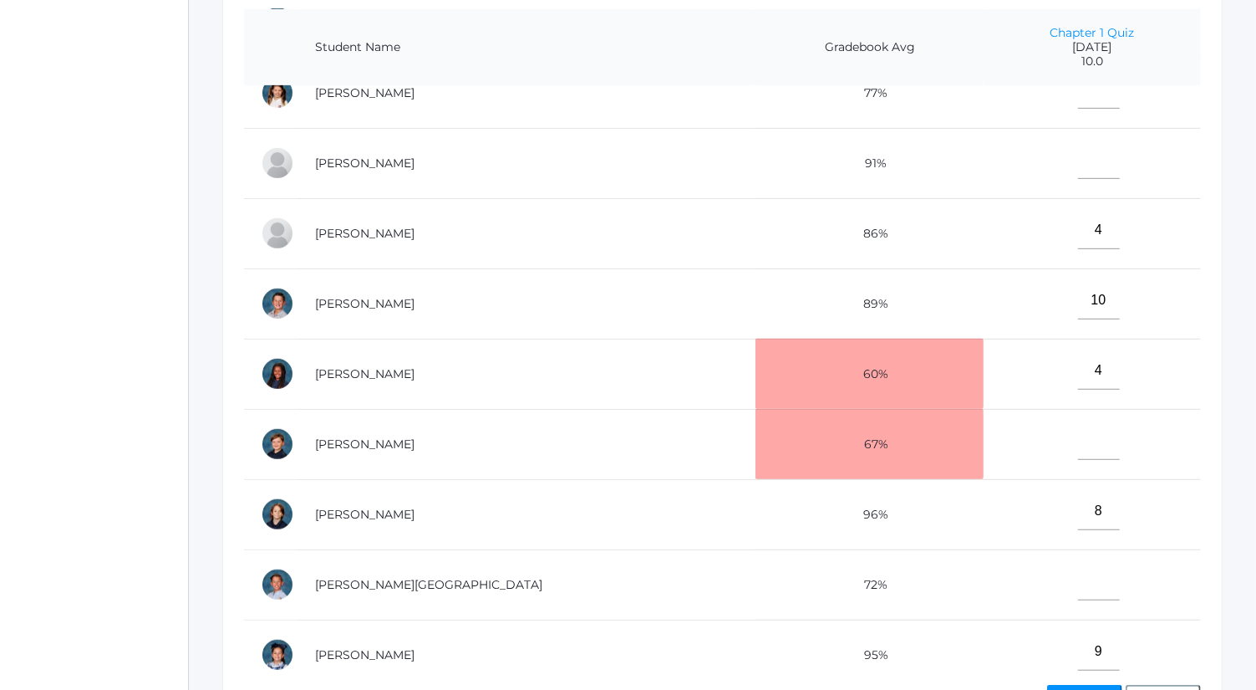
type input"] "8"
click at [1078, 424] on input"] "text" at bounding box center [1099, 441] width 42 height 38
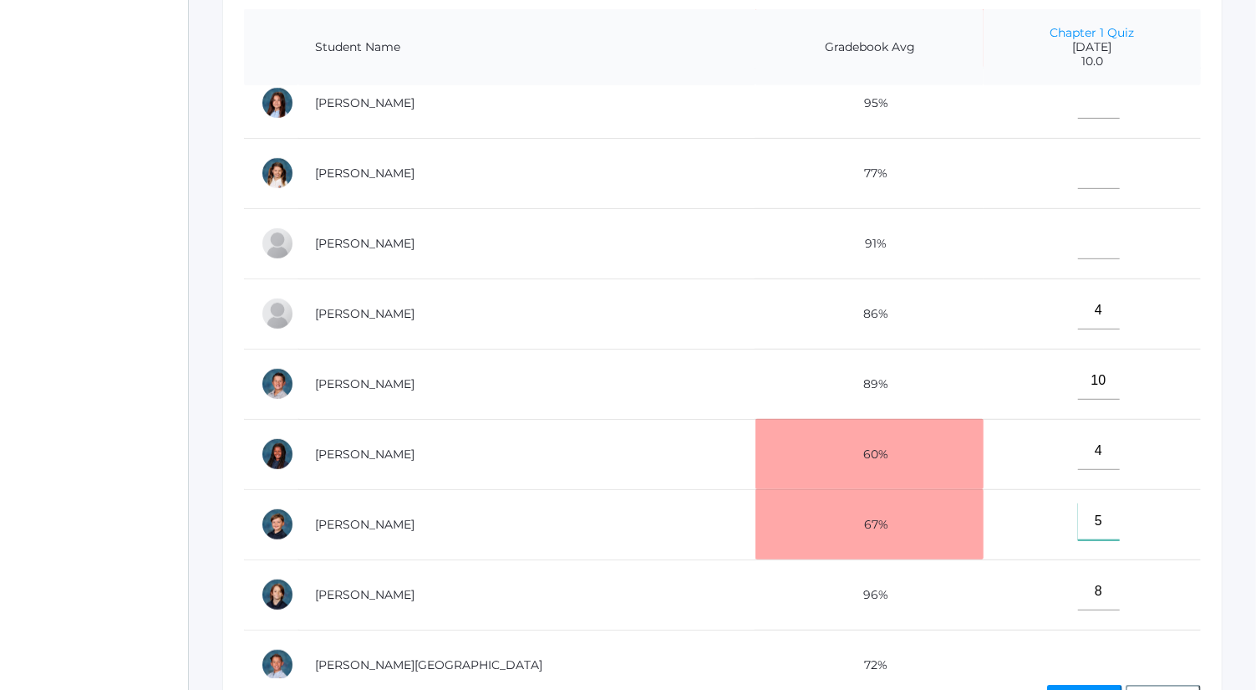
scroll to position [429, 0]
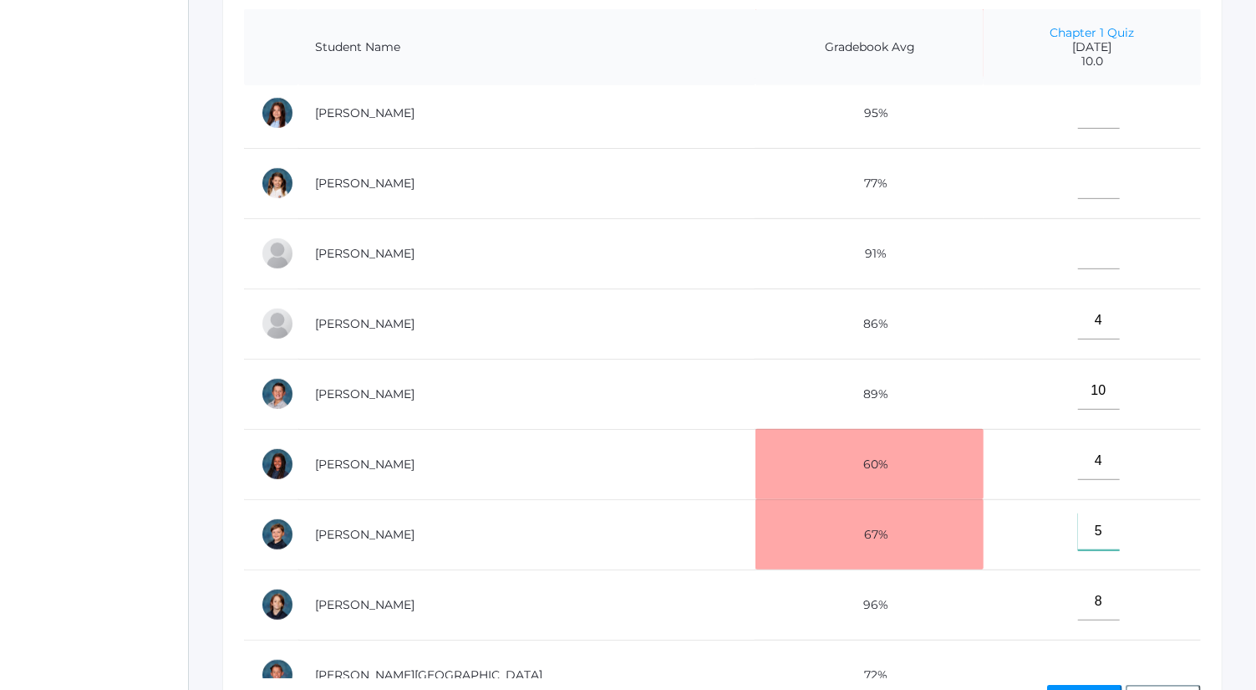
type input"] "5"
click at [1078, 241] on input"] "text" at bounding box center [1099, 251] width 42 height 38
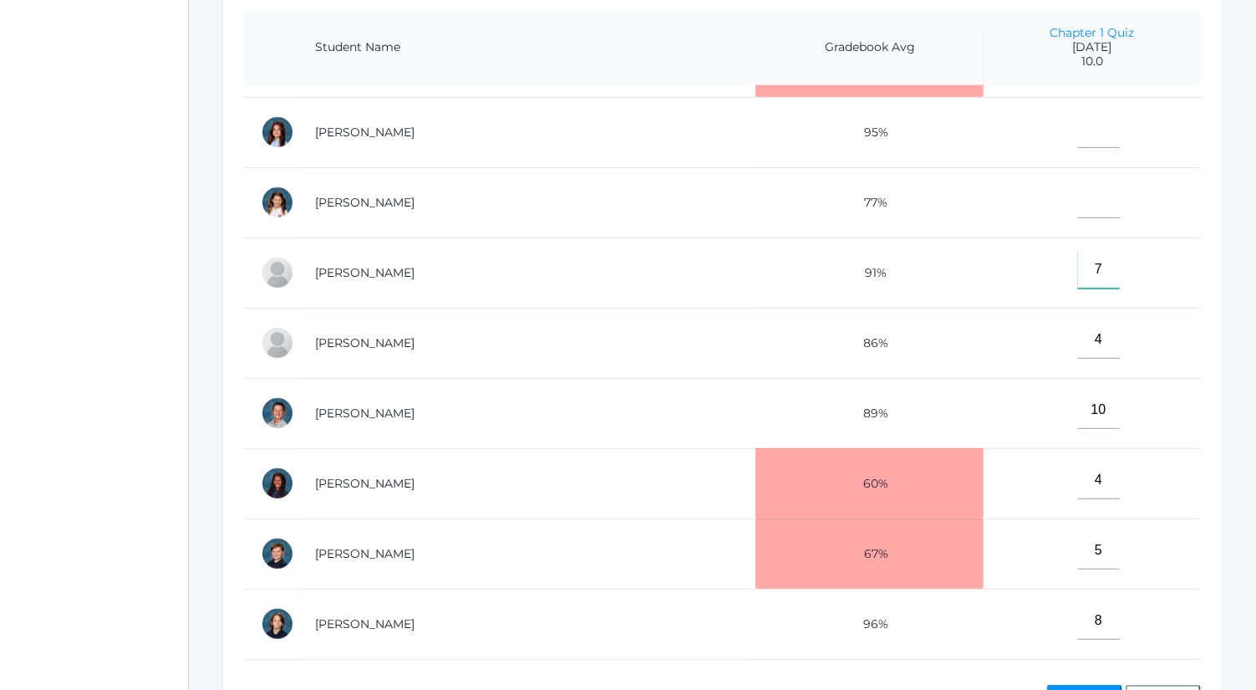
type input"] "7"
click at [1078, 135] on input"] "text" at bounding box center [1099, 129] width 42 height 38
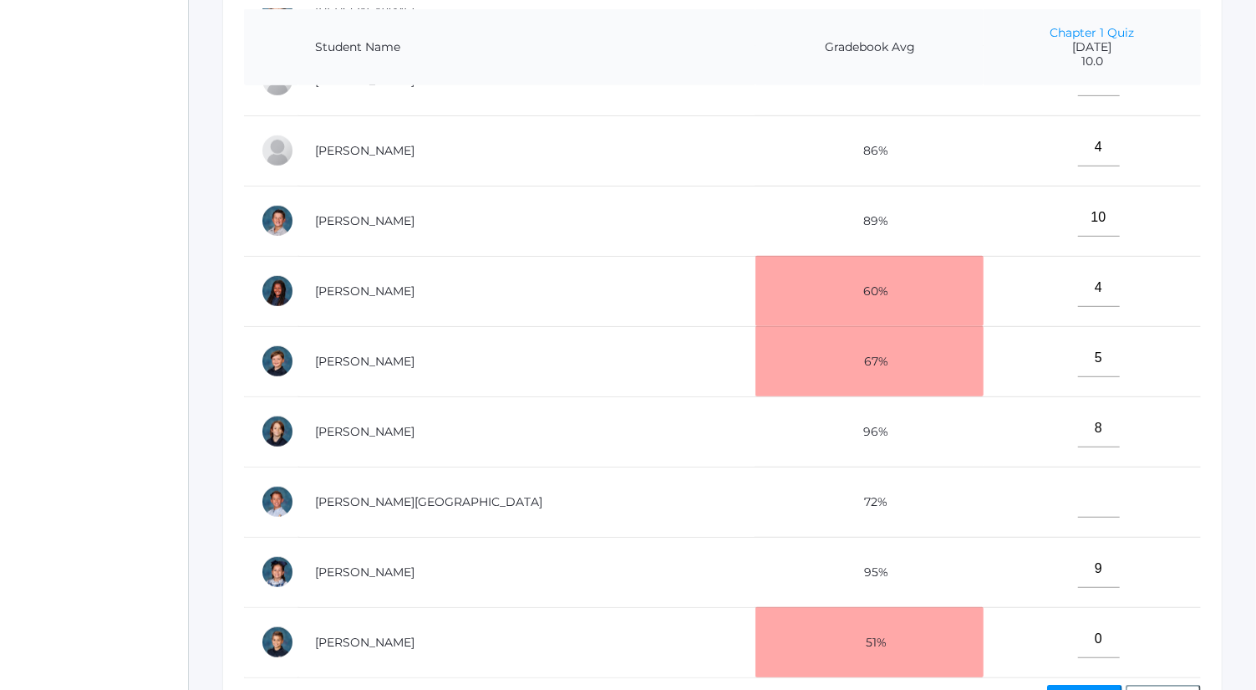
type input"] "9"
click at [1078, 482] on input"] "text" at bounding box center [1099, 499] width 42 height 38
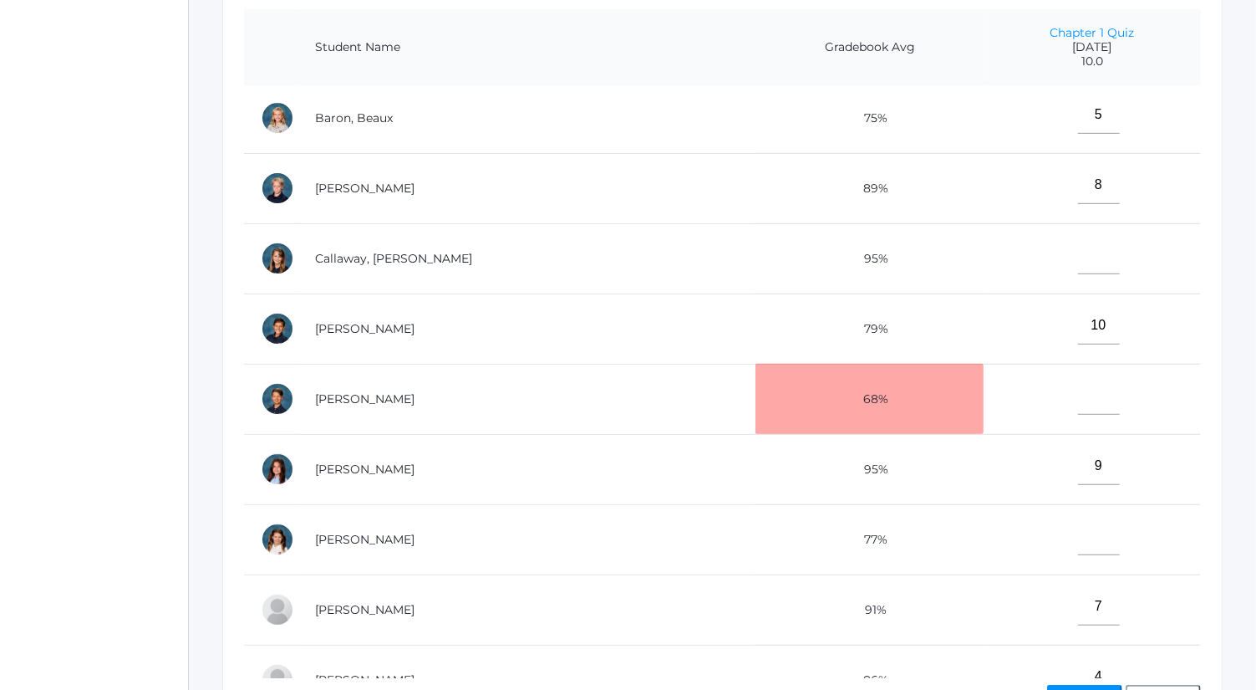
scroll to position [58, 0]
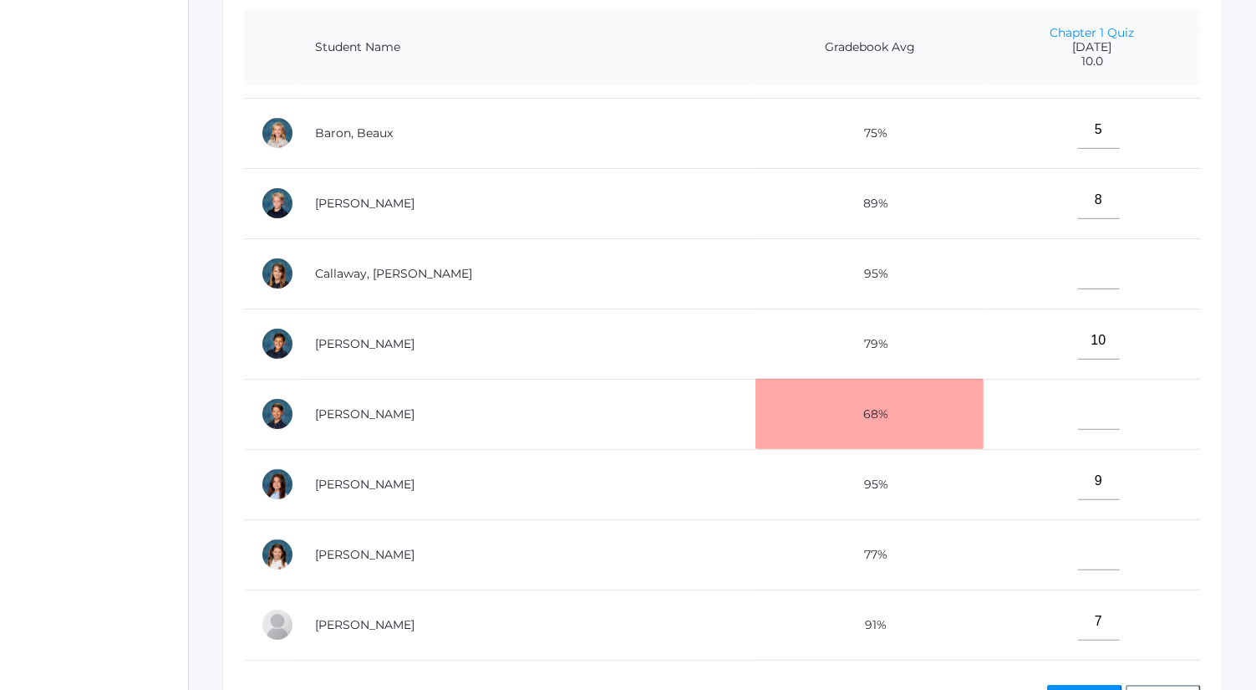
type input"] "7"
click at [1078, 262] on input"] "text" at bounding box center [1099, 271] width 42 height 38
type input"] "9"
click at [1078, 410] on input"] "text" at bounding box center [1099, 411] width 42 height 38
type input"] "8"
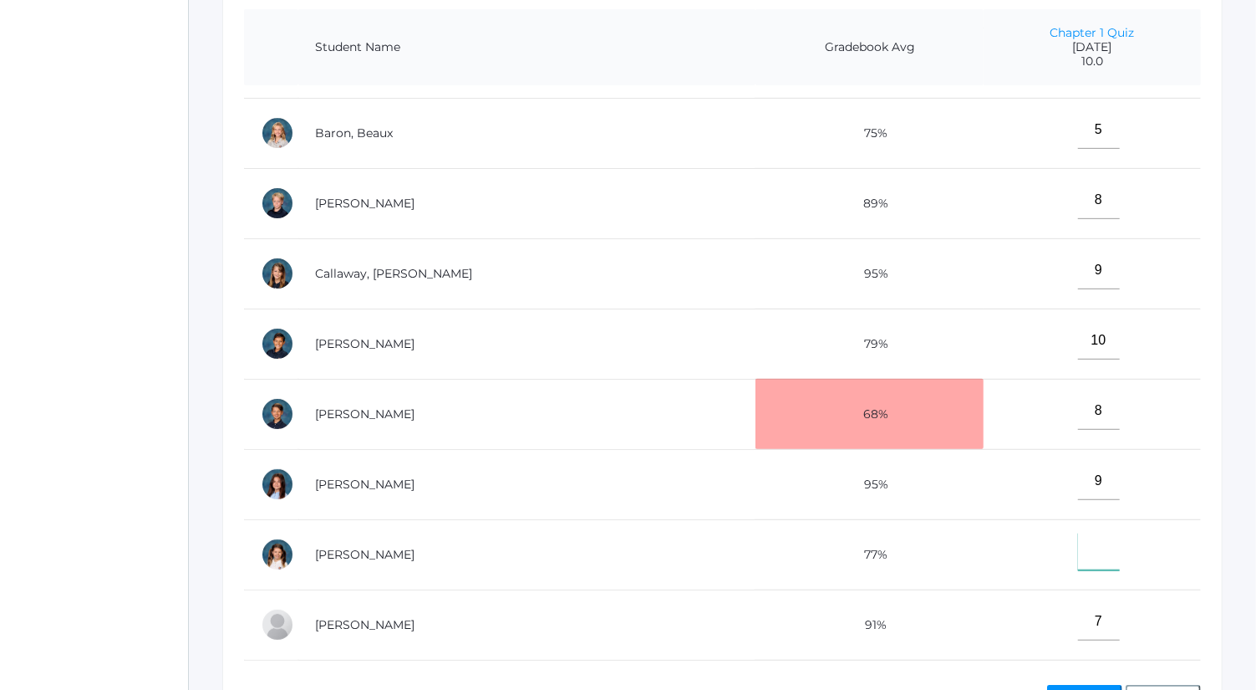
click at [1078, 539] on input"] "text" at bounding box center [1099, 552] width 42 height 38
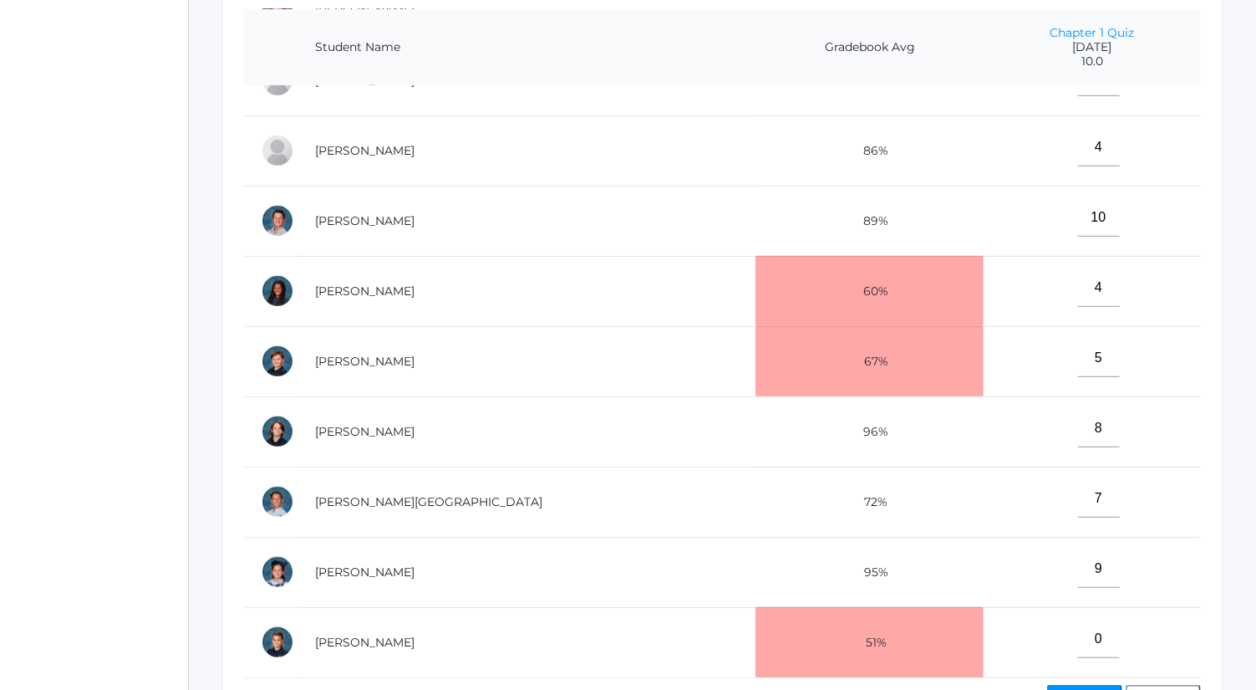
scroll to position [531, 0]
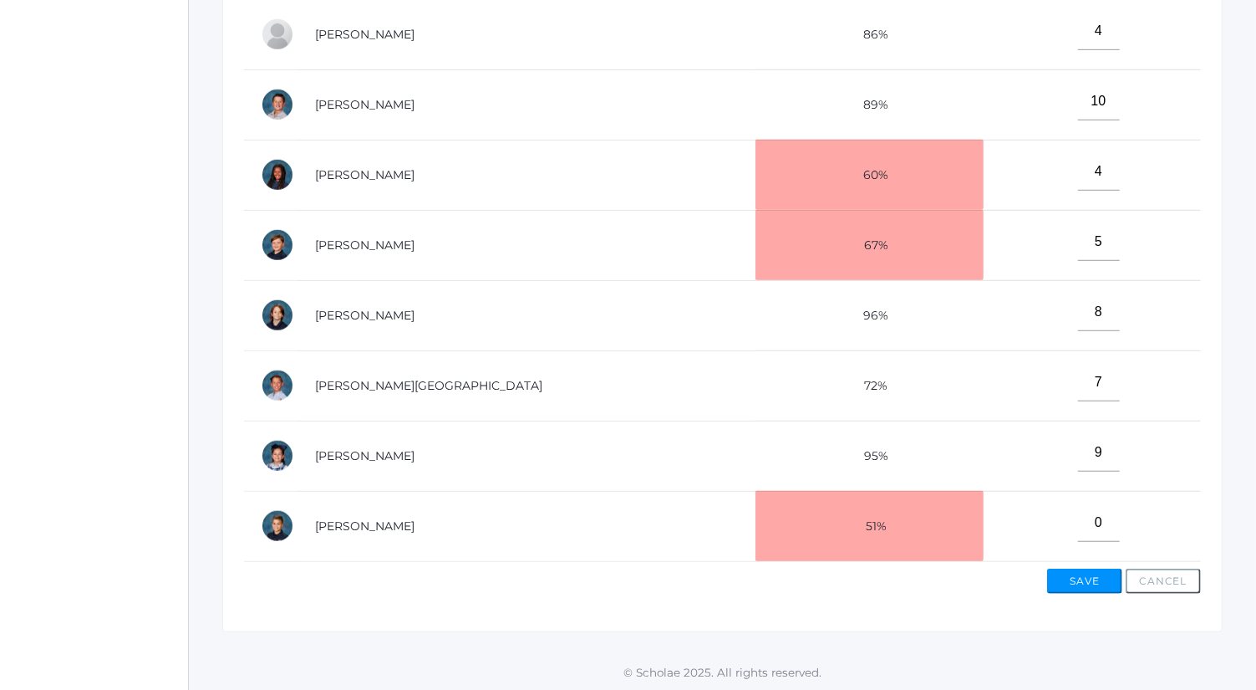
type input"] "9"
click at [1085, 574] on button "Save" at bounding box center [1084, 580] width 75 height 25
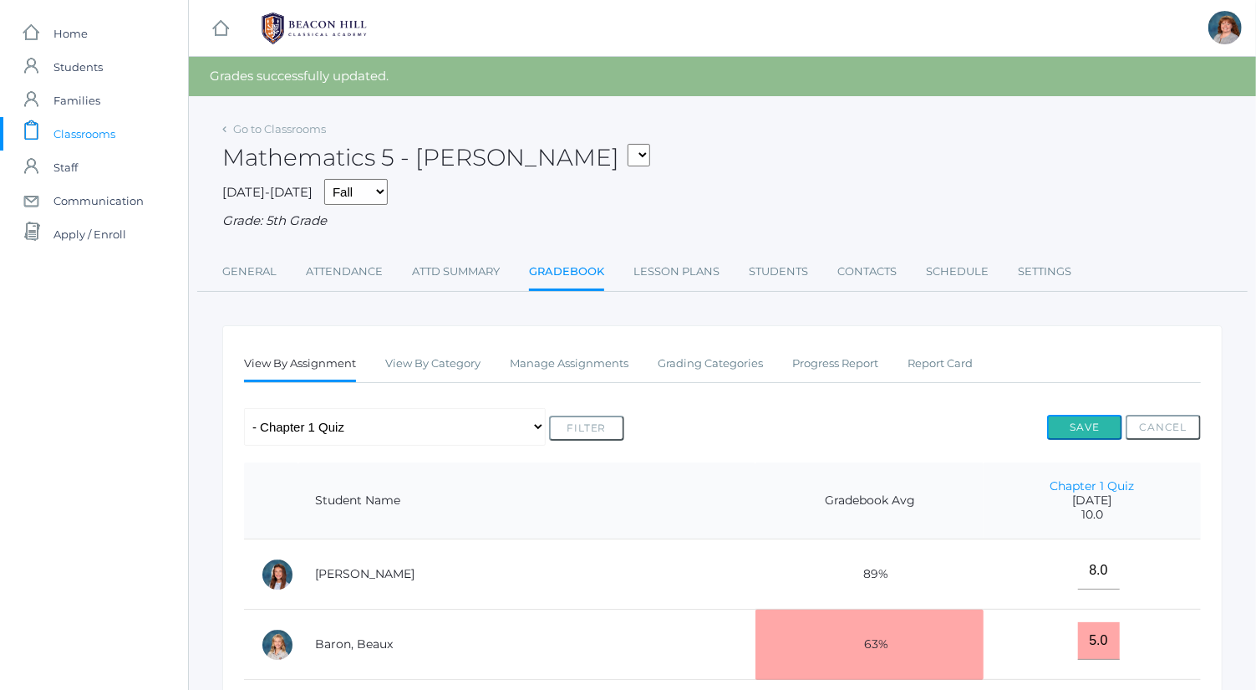
click at [1090, 420] on button "Save" at bounding box center [1084, 427] width 75 height 25
click at [310, 130] on link "Go to Classrooms" at bounding box center [279, 128] width 93 height 13
